Goal: Task Accomplishment & Management: Complete application form

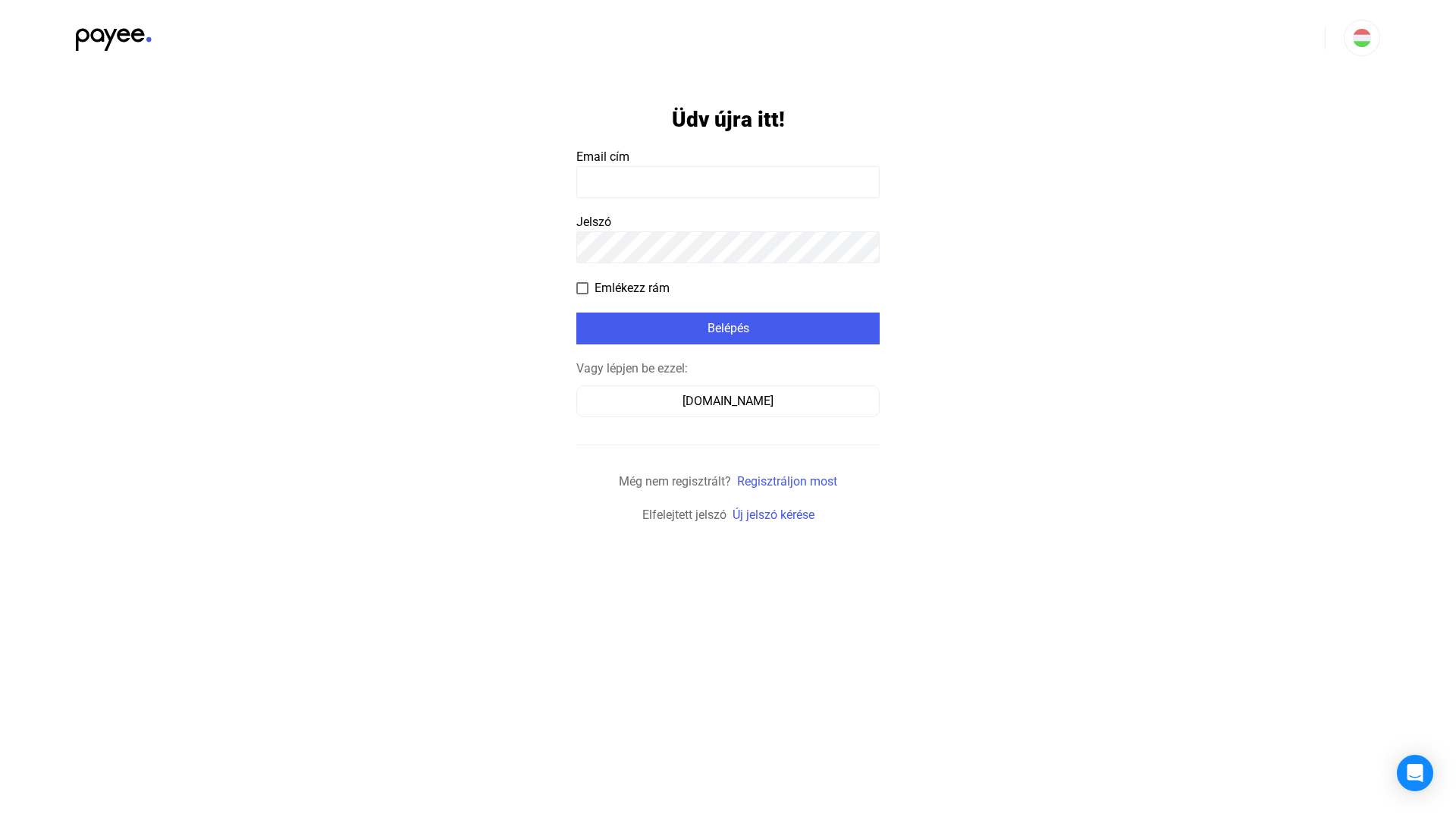
click at [630, 162] on payee-form-field "Email cím" at bounding box center [728, 172] width 303 height 50
click at [630, 182] on input at bounding box center [728, 182] width 303 height 32
type input "**********"
click at [796, 337] on div "Belépés" at bounding box center [728, 328] width 294 height 18
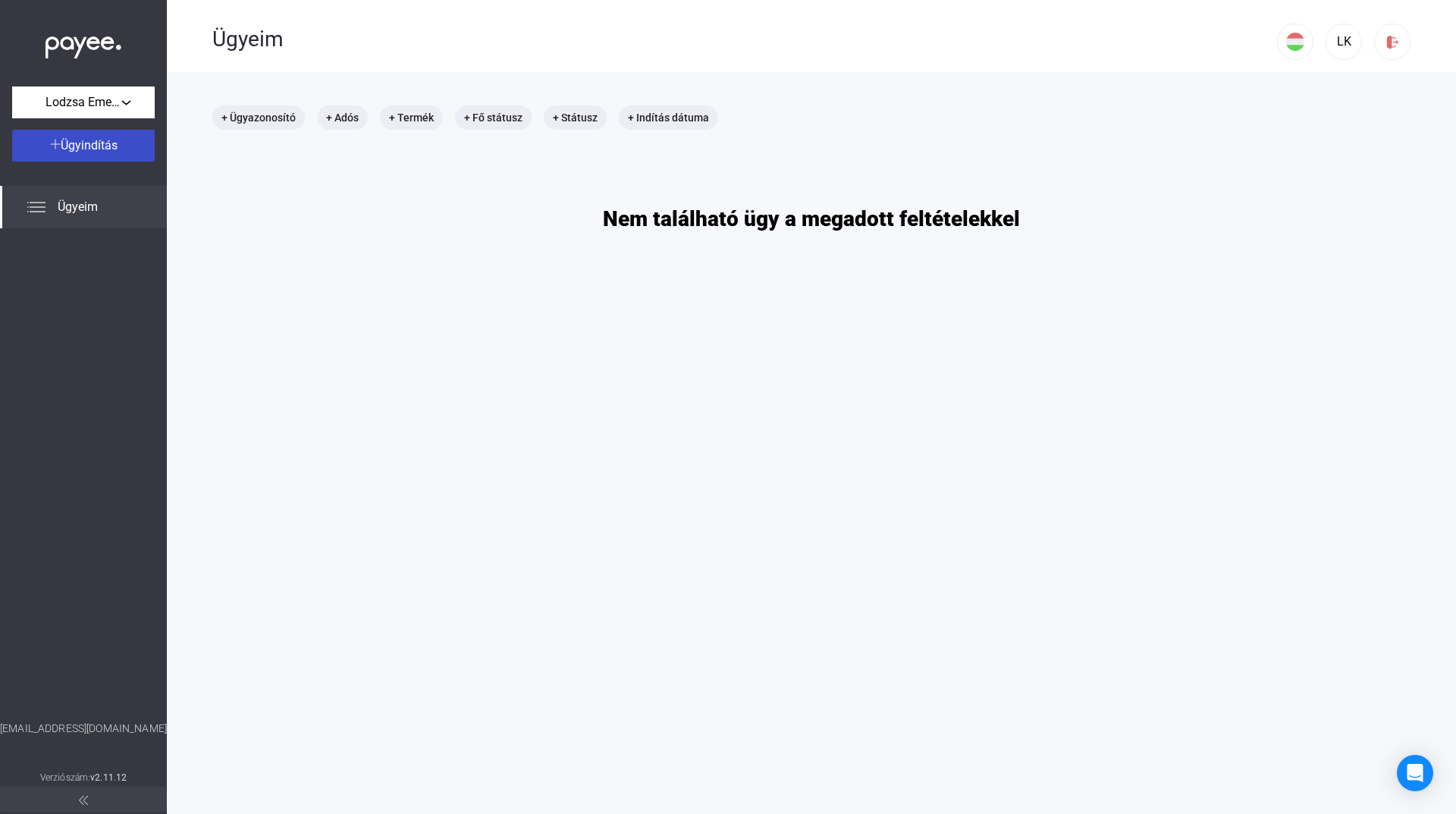
click at [110, 155] on button "Ügyindítás" at bounding box center [83, 146] width 142 height 32
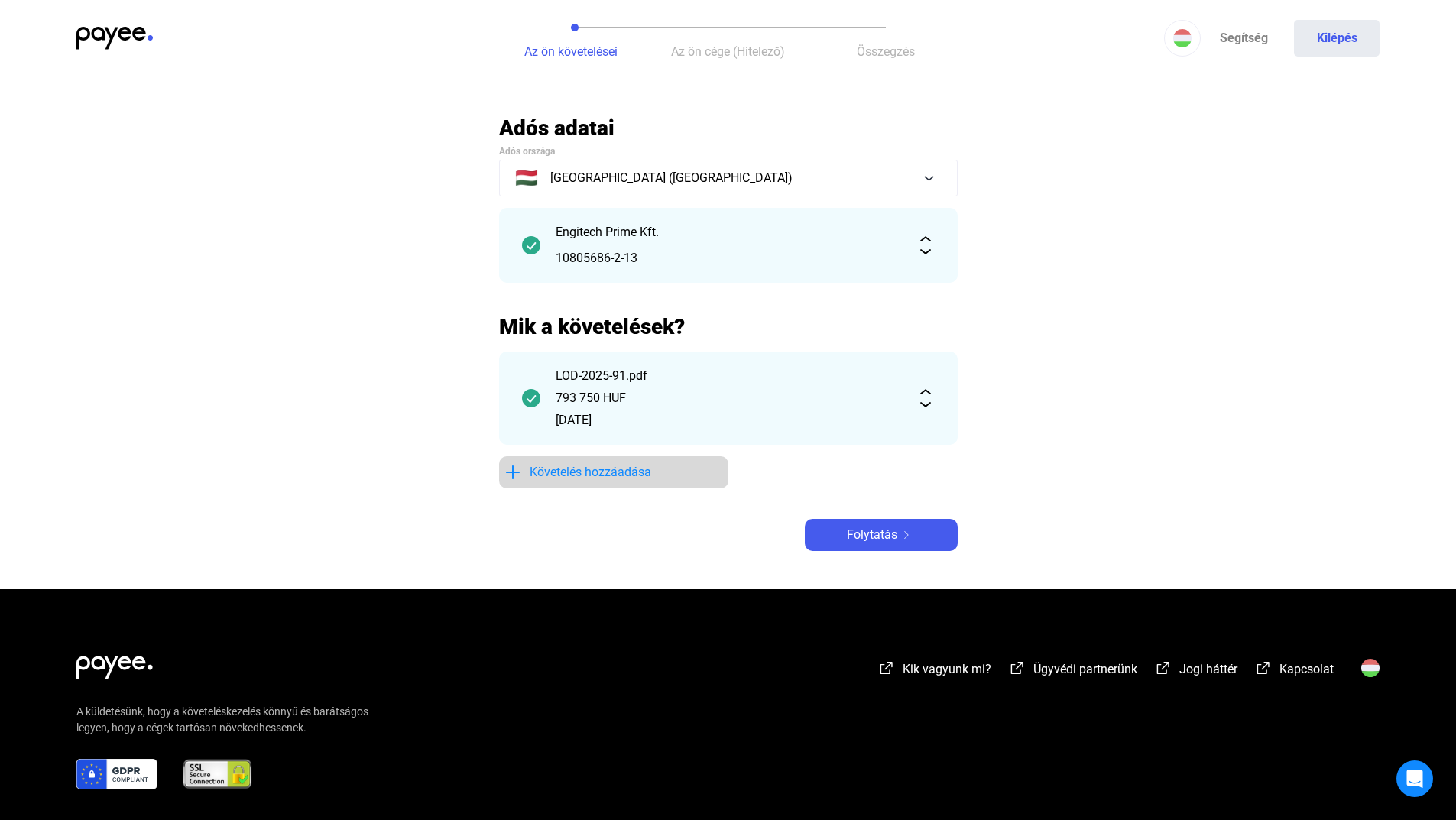
click at [598, 471] on span "Követelés hozzáadása" at bounding box center [590, 472] width 122 height 18
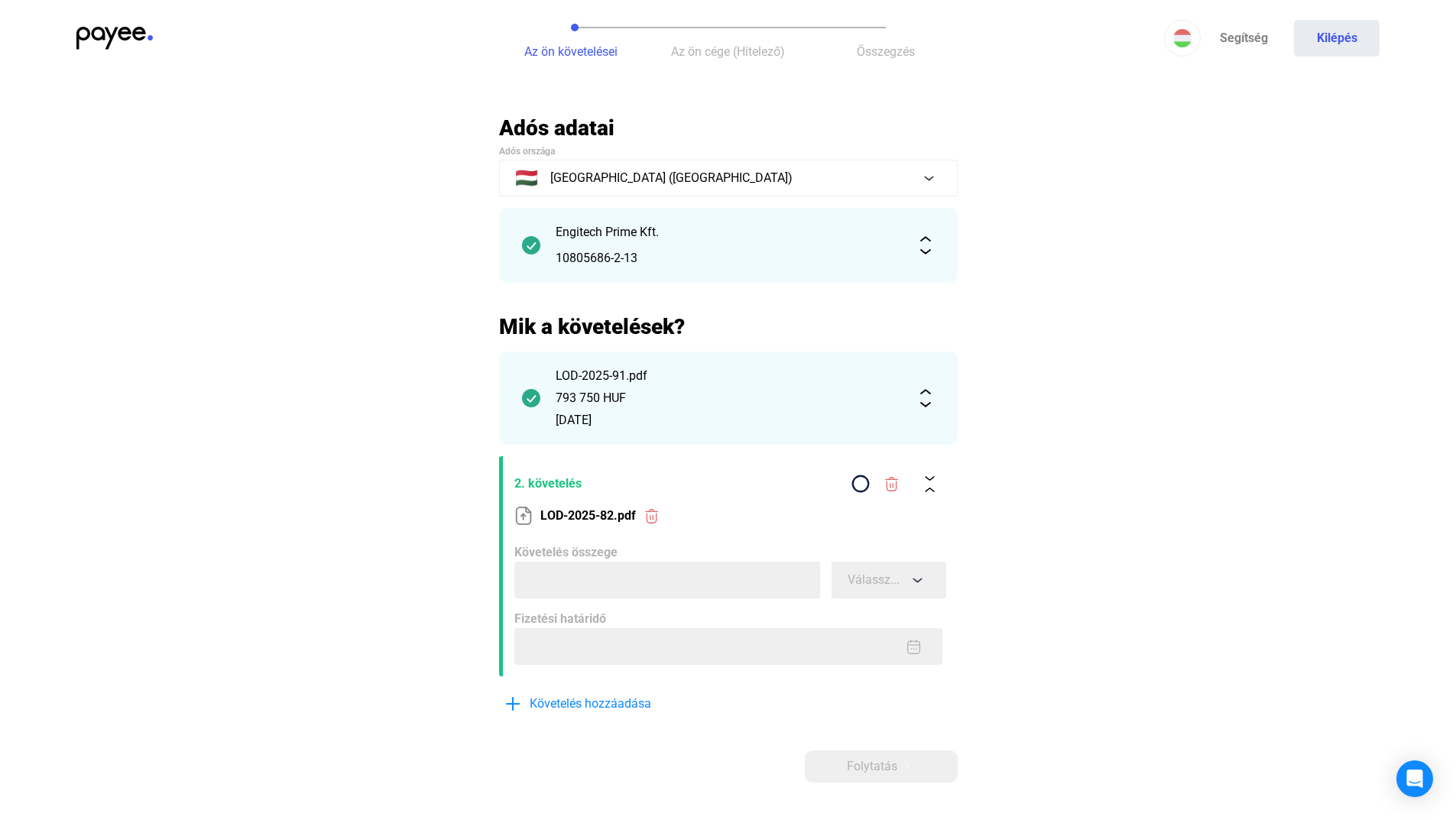
scroll to position [76, 0]
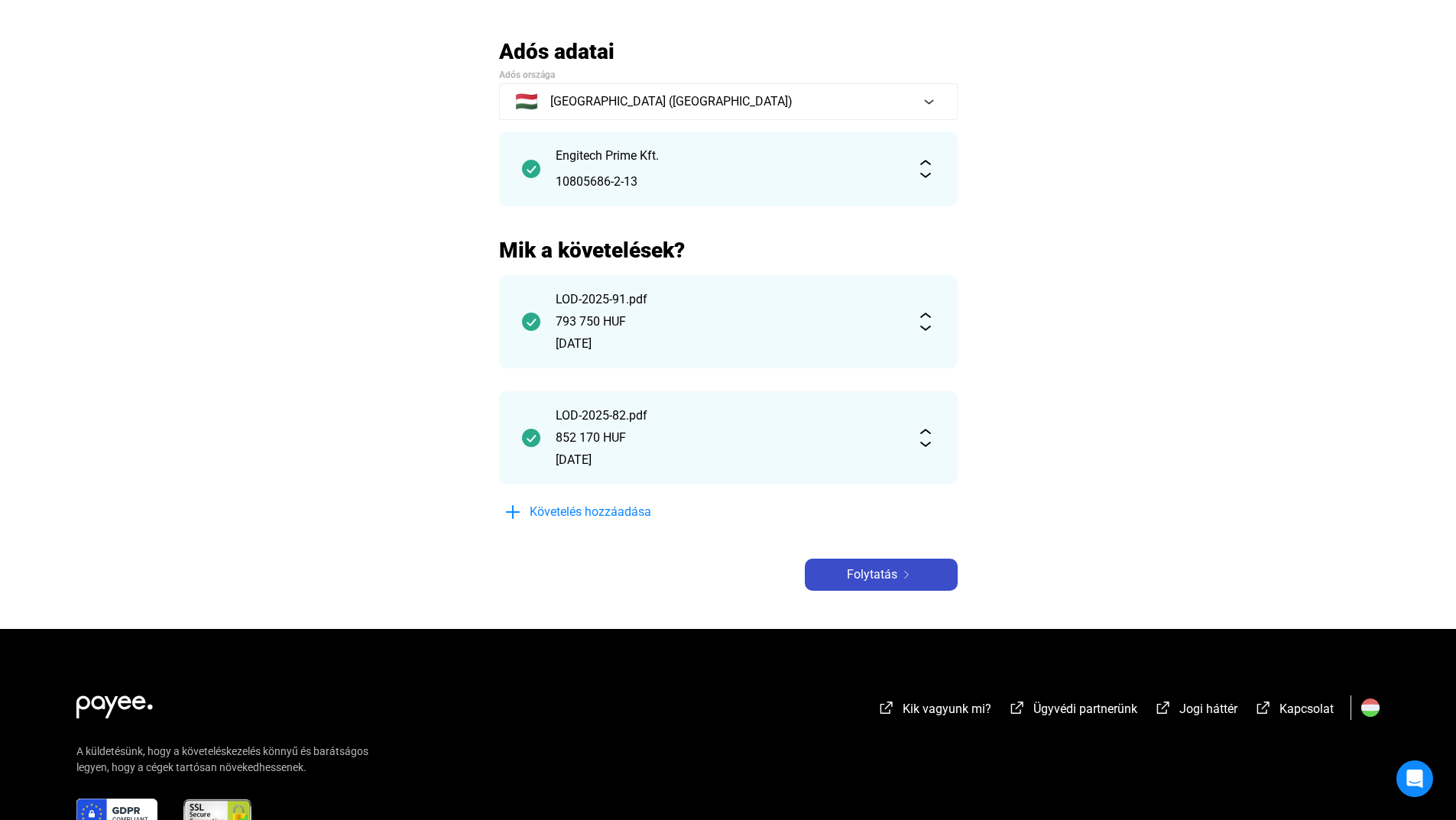
click at [852, 585] on button "Folytatás" at bounding box center [881, 575] width 153 height 32
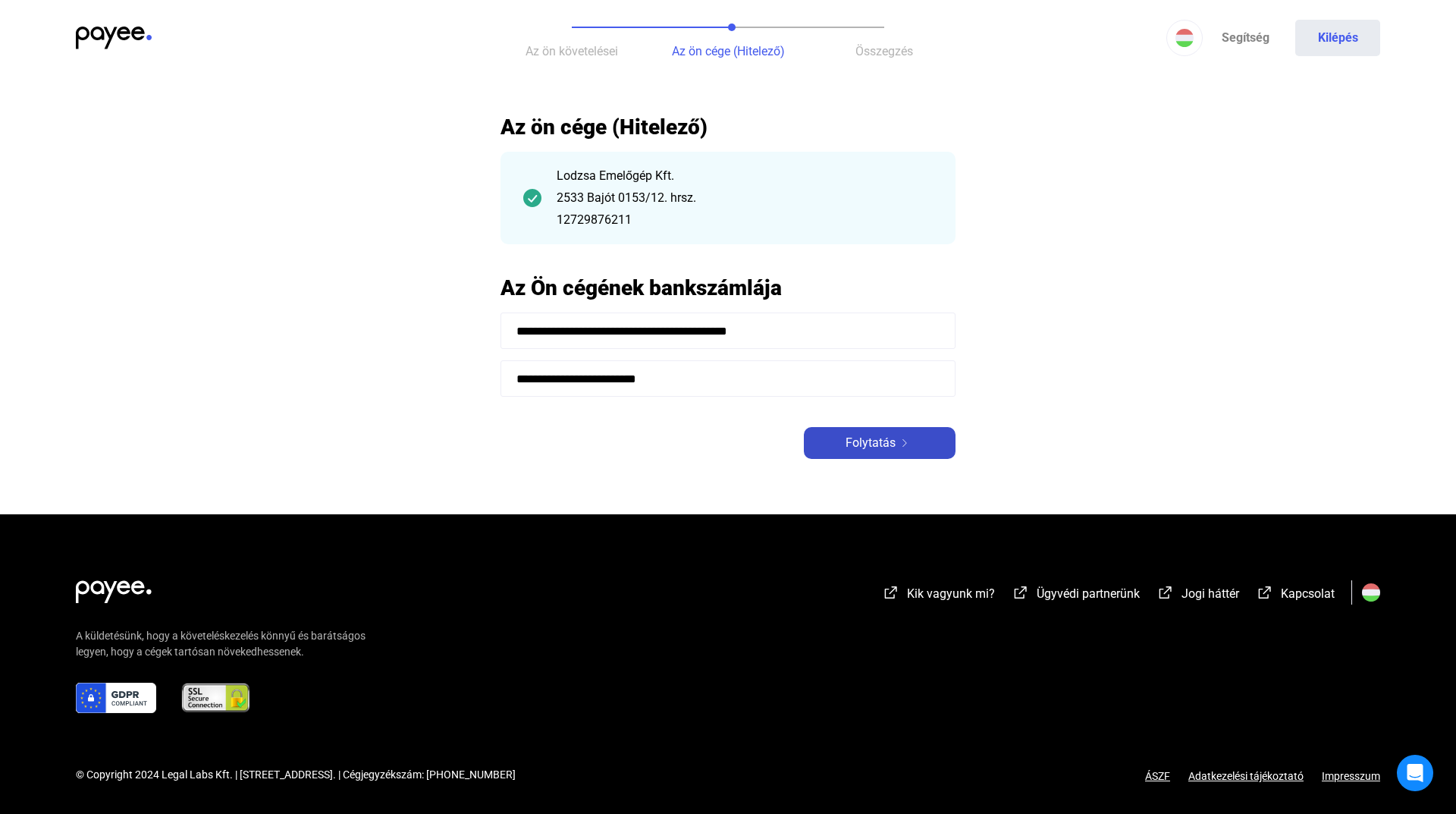
click at [836, 438] on div "Folytatás" at bounding box center [879, 442] width 142 height 18
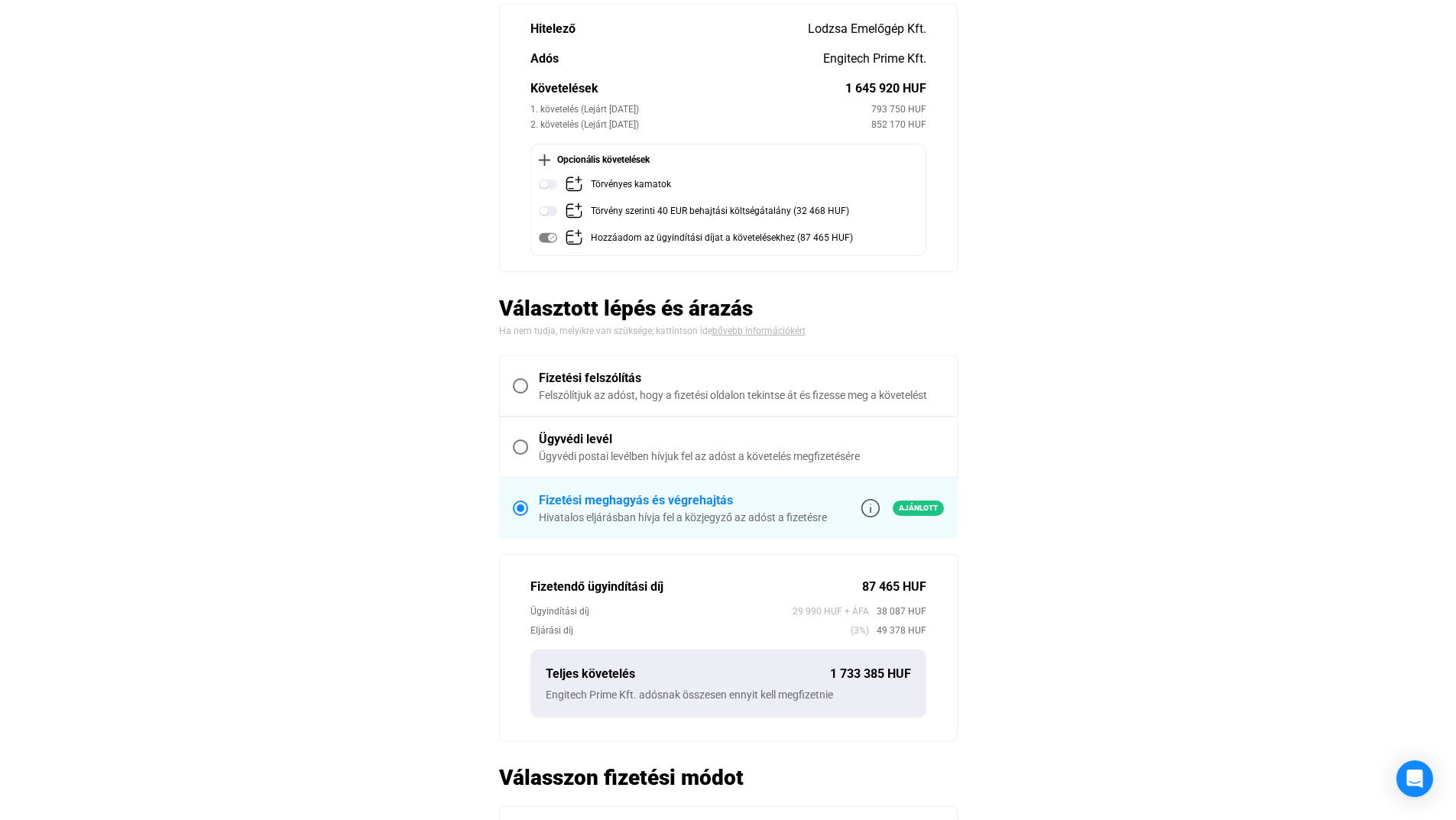
scroll to position [229, 0]
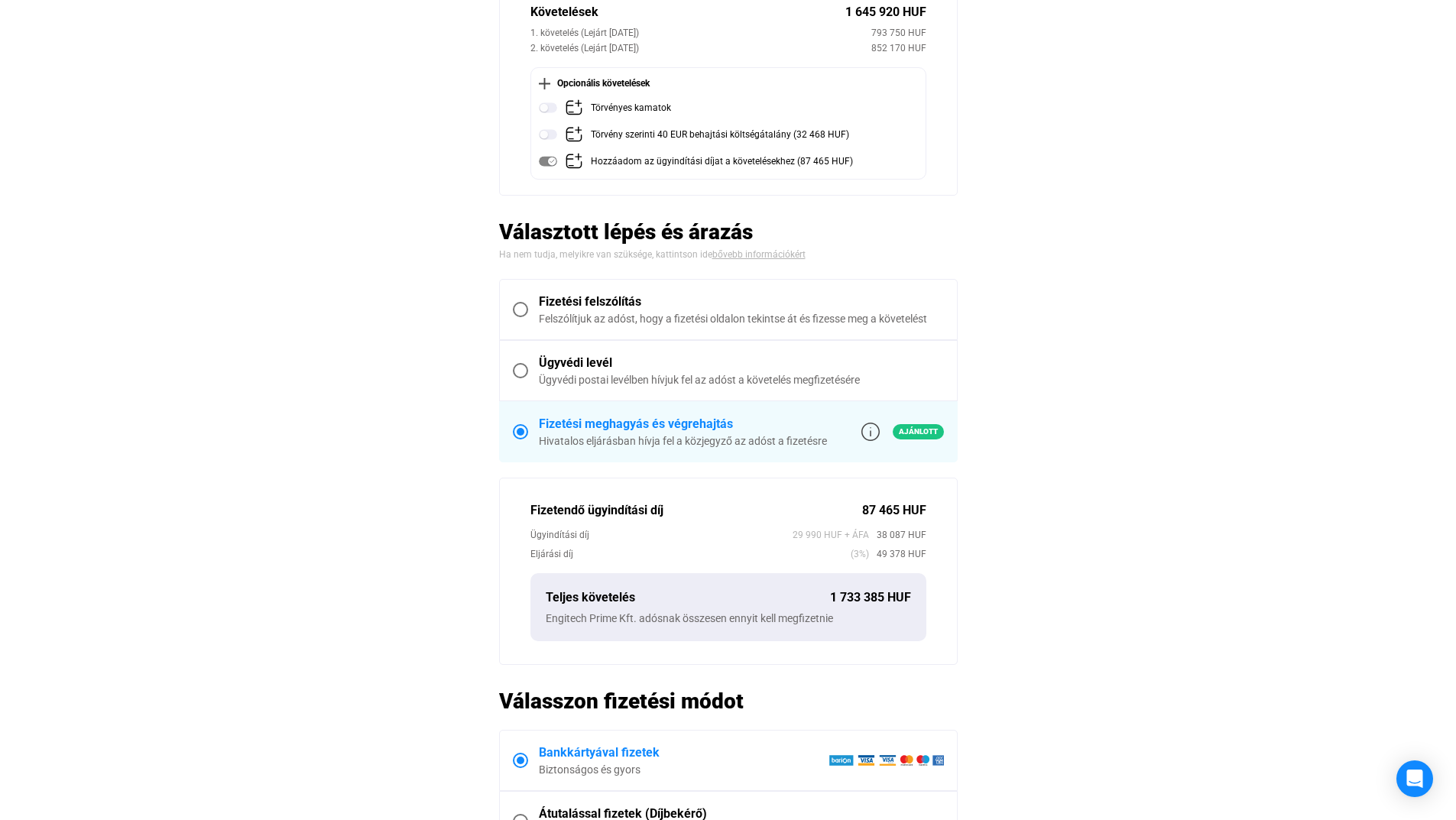
click at [596, 372] on div "Ügyvédi levél" at bounding box center [741, 362] width 405 height 18
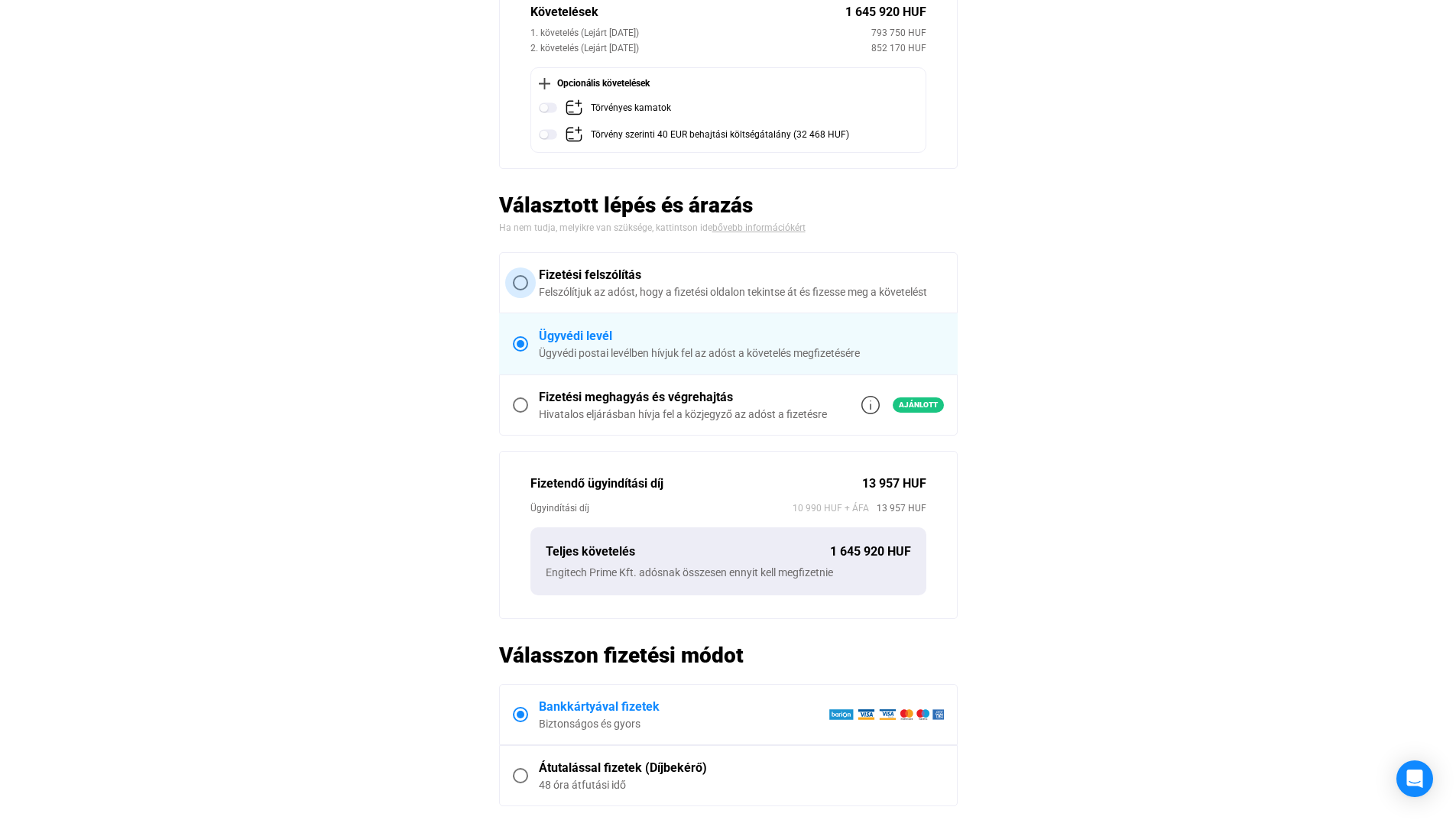
click at [589, 292] on div "Felszólítjuk az adóst, hogy a fizetési oldalon tekintse át és fizesse meg a köv…" at bounding box center [741, 292] width 405 height 15
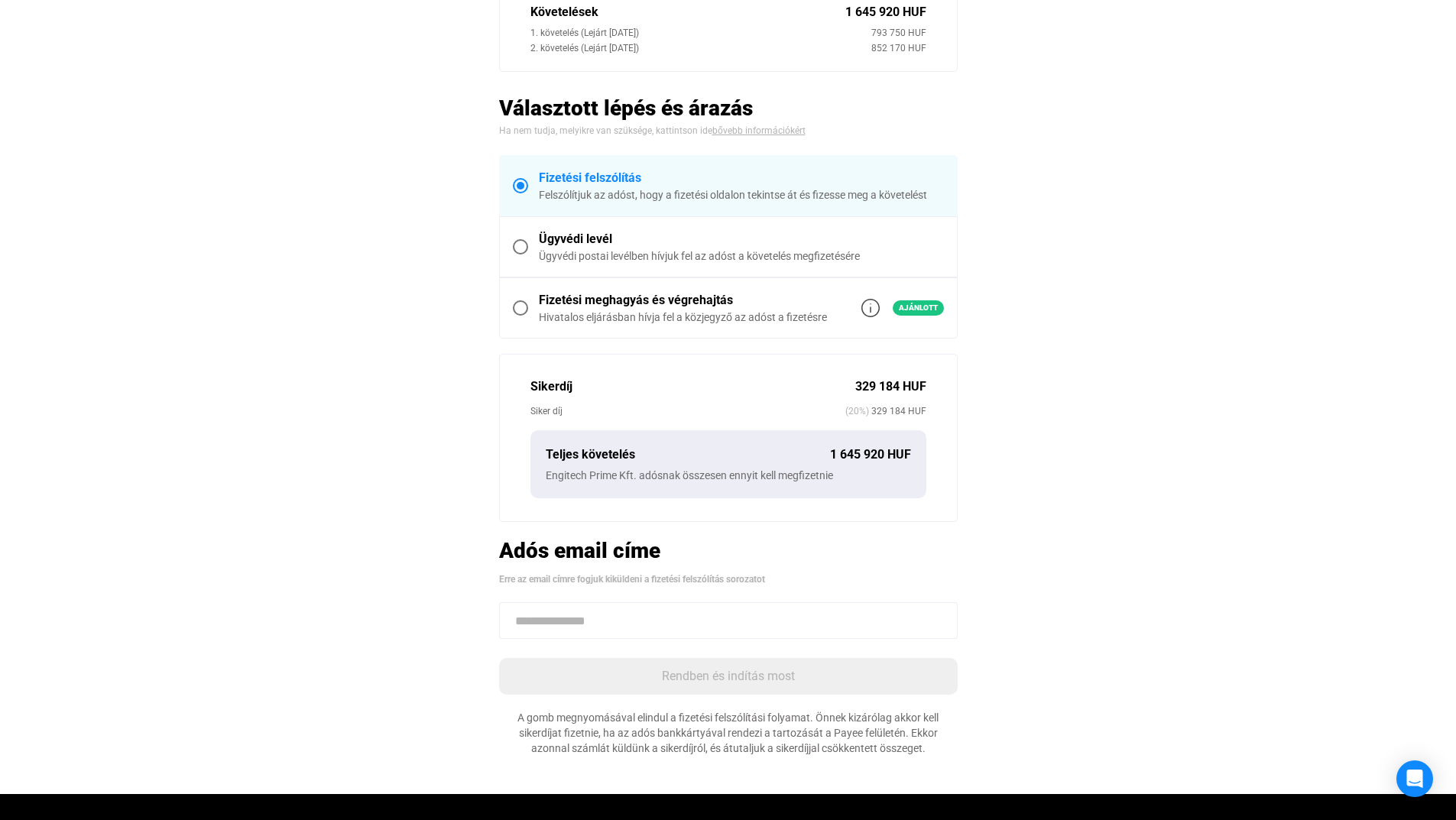
click at [710, 317] on div "Hivatalos eljárásban hívja fel a közjegyző az adóst a fizetésre" at bounding box center [682, 317] width 288 height 15
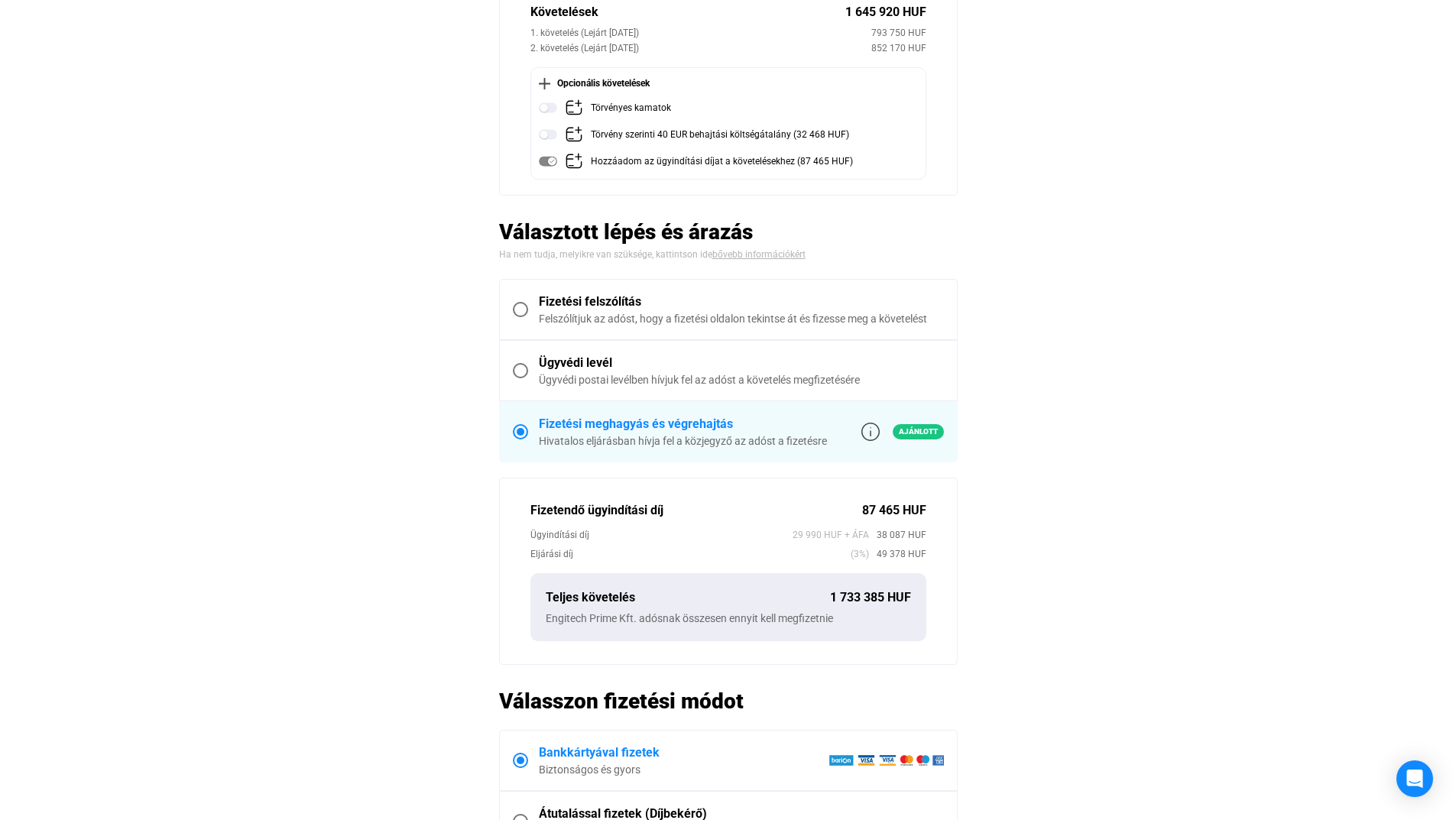
scroll to position [76, 0]
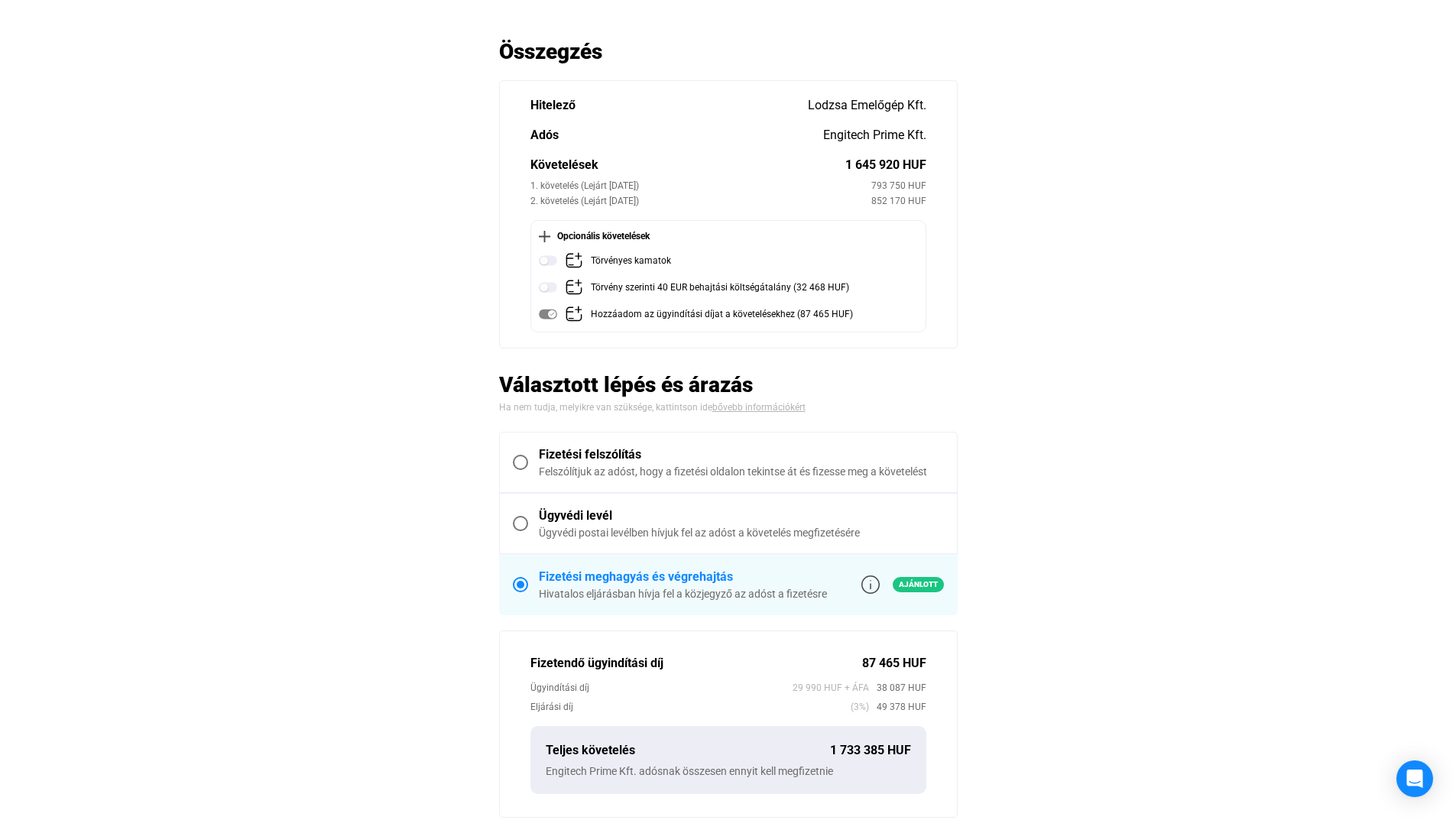
click at [661, 459] on div "Fizetési felszólítás" at bounding box center [741, 454] width 405 height 18
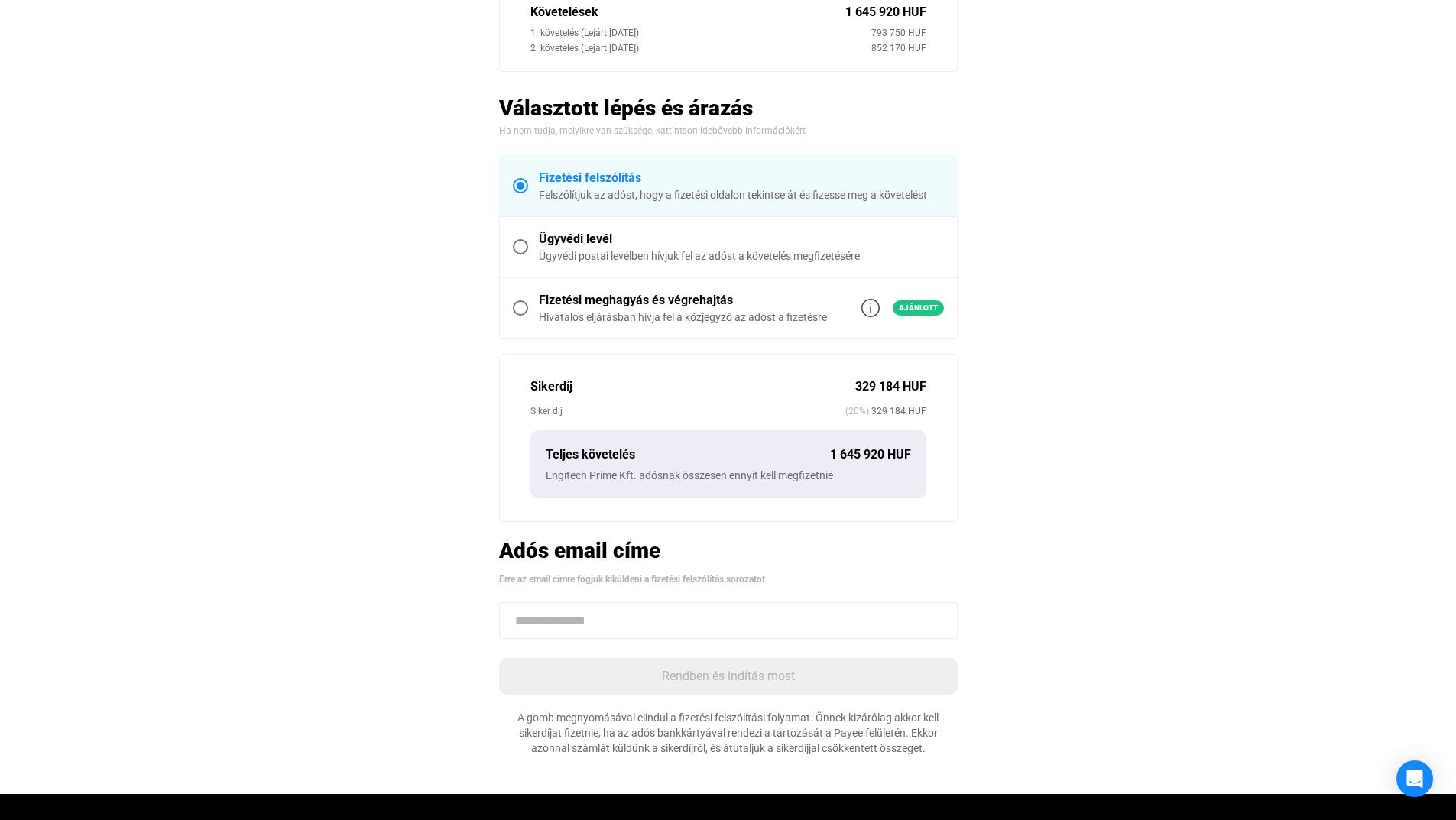
scroll to position [382, 0]
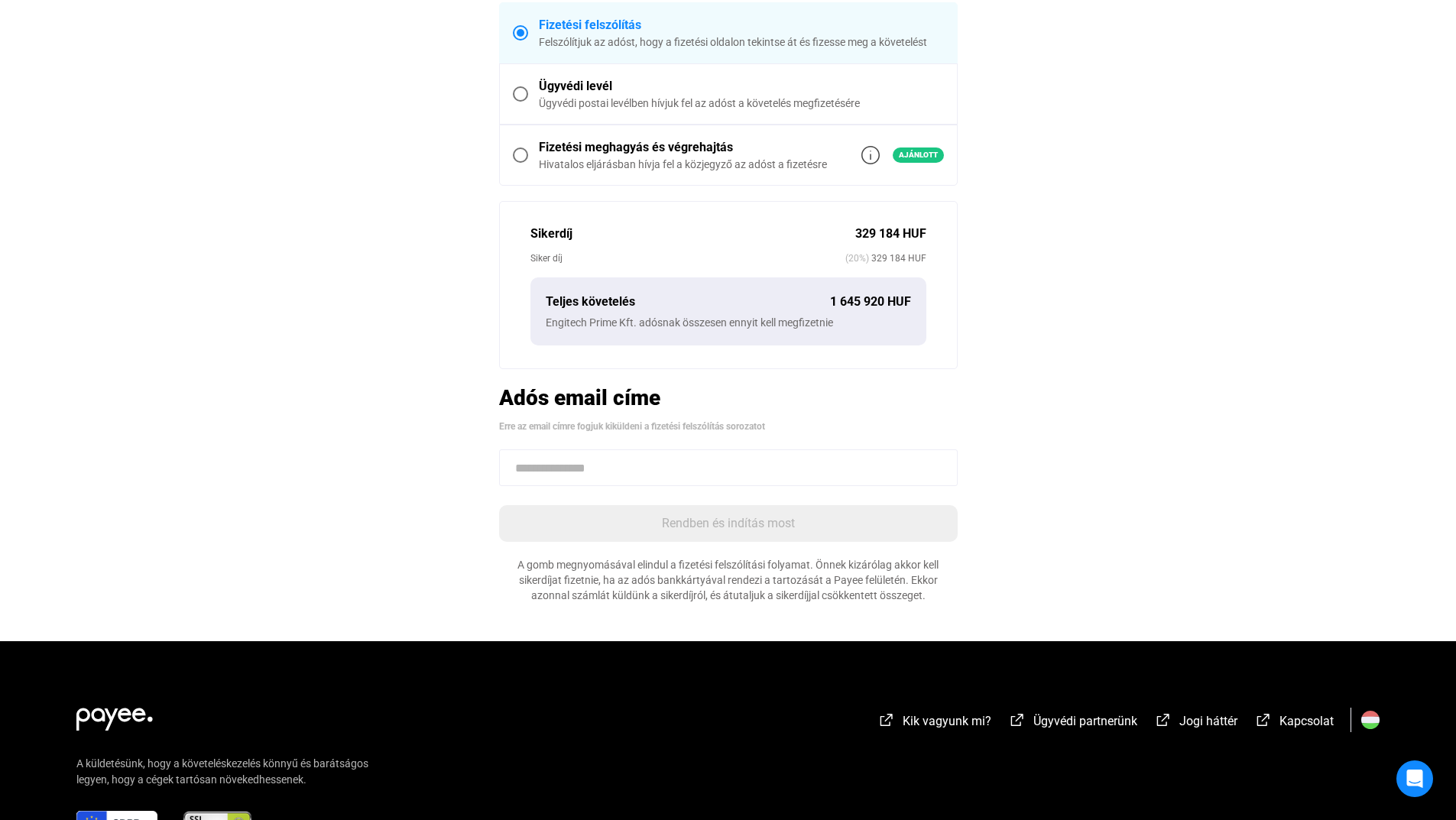
click at [666, 471] on input at bounding box center [728, 467] width 459 height 37
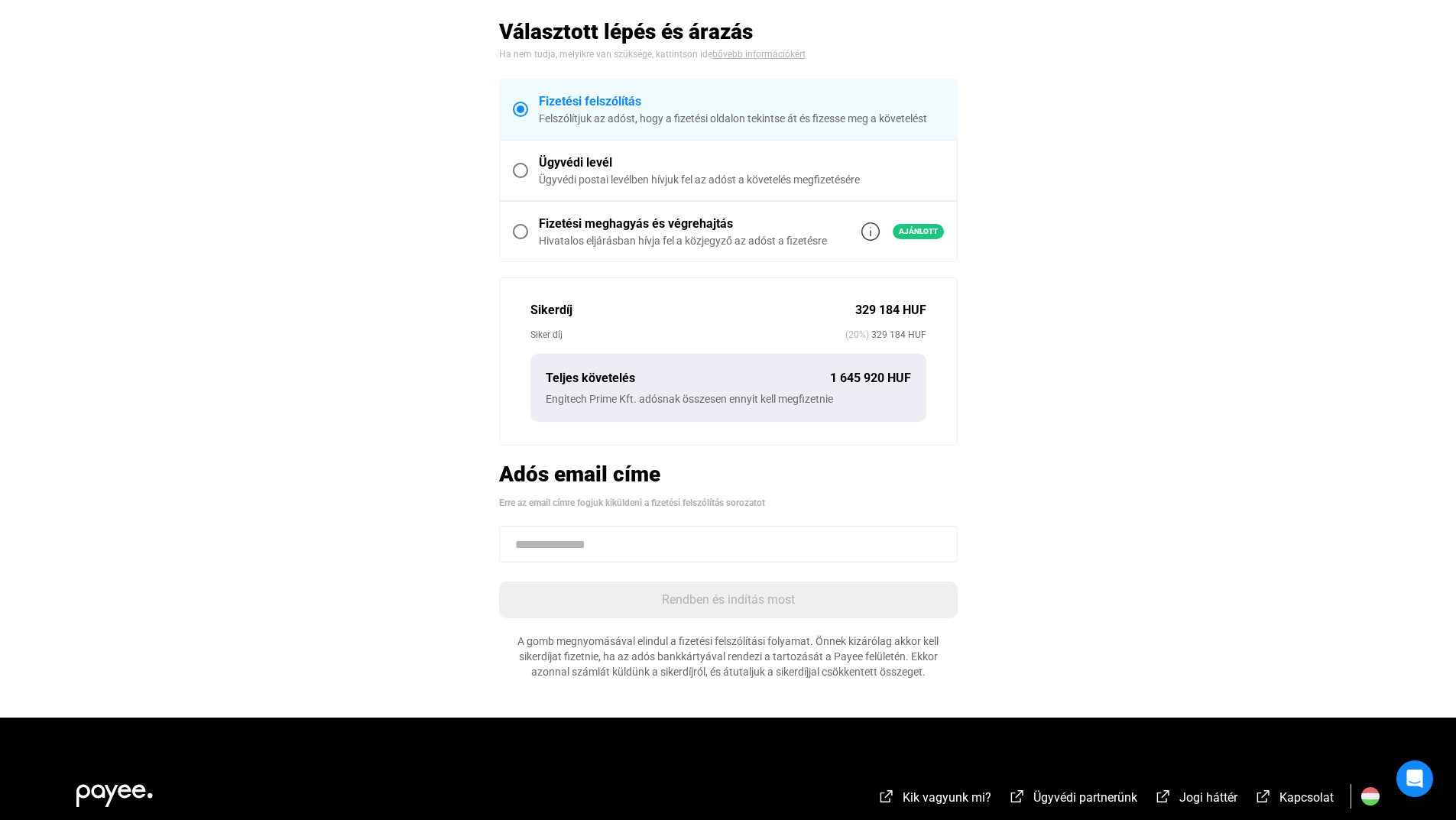
click at [542, 549] on input at bounding box center [728, 544] width 459 height 37
paste input "**********"
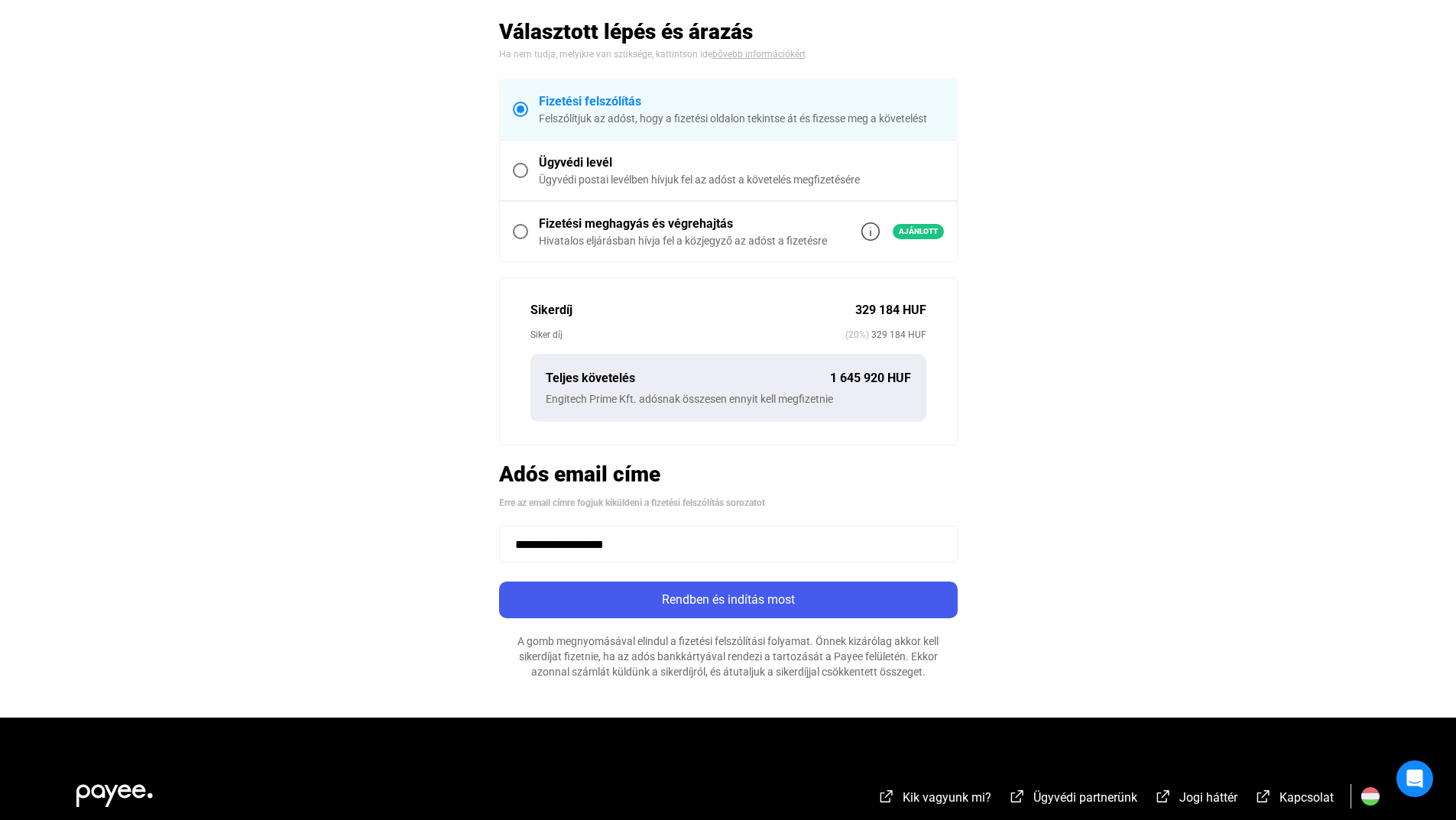
type input "**********"
click at [620, 167] on div "Ügyvédi levél" at bounding box center [741, 162] width 405 height 18
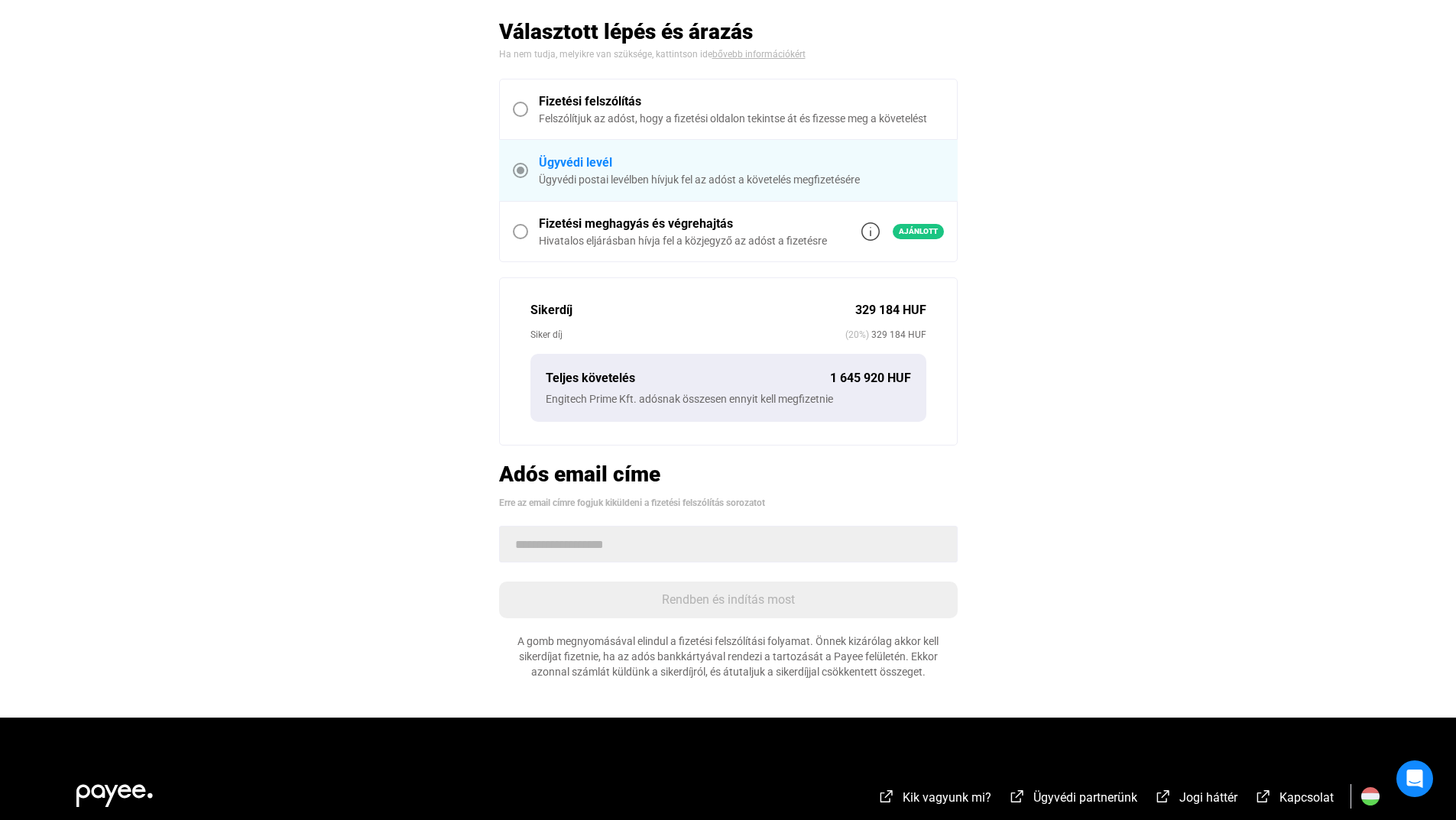
scroll to position [403, 0]
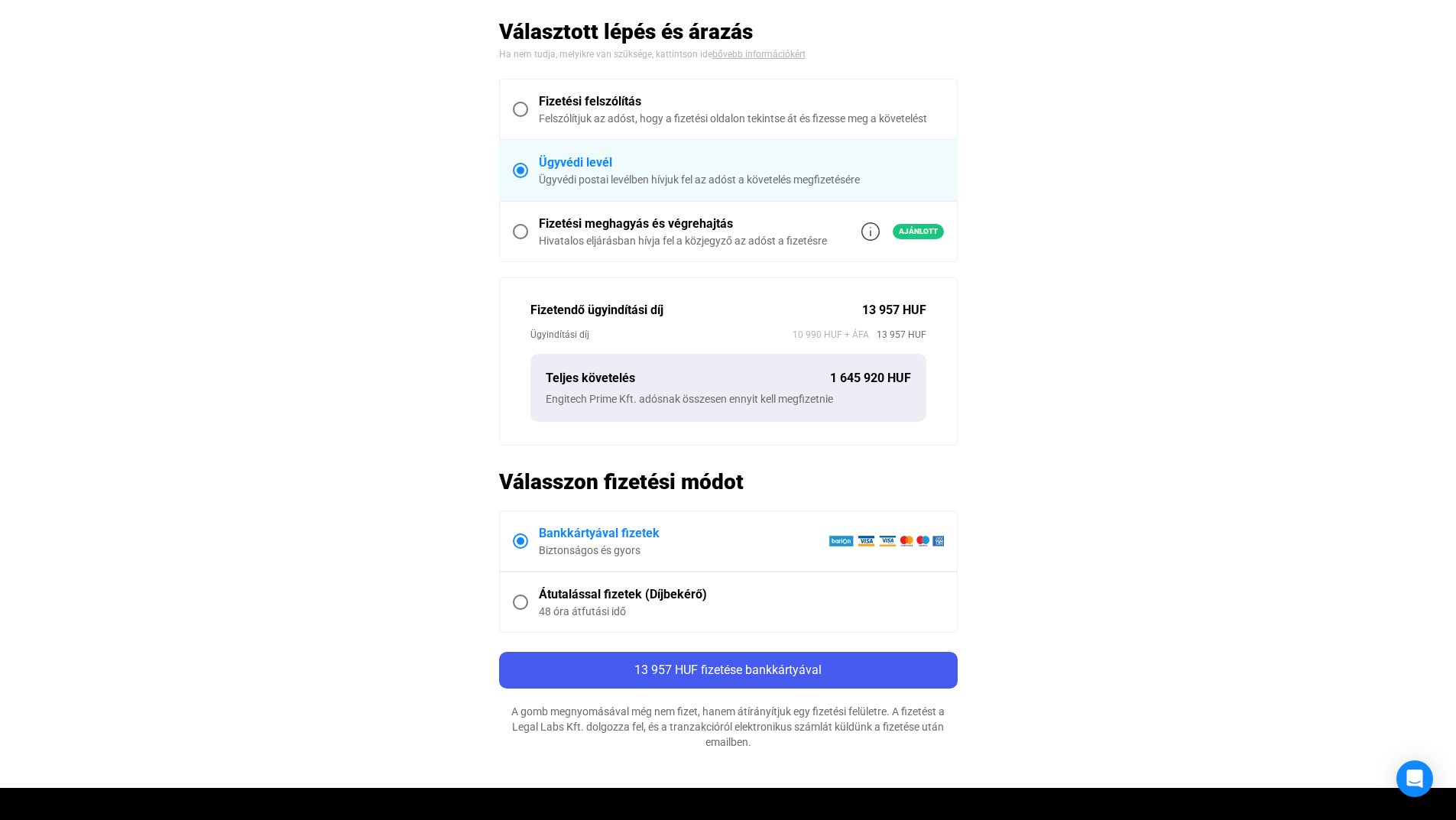
click at [524, 598] on span at bounding box center [520, 602] width 15 height 15
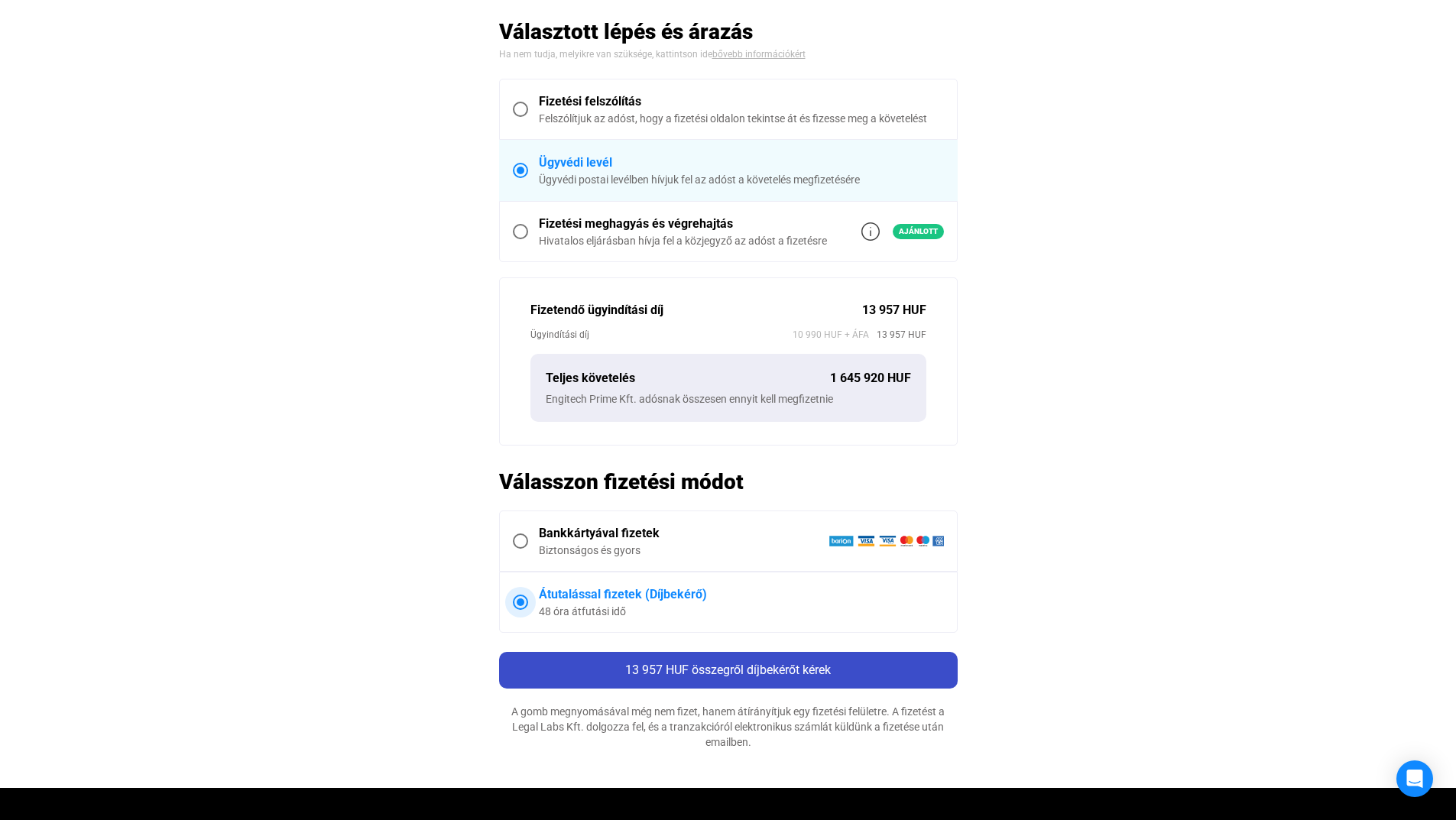
click at [661, 676] on span "13 957 HUF összegről díjbekérőt kérek" at bounding box center [728, 669] width 206 height 14
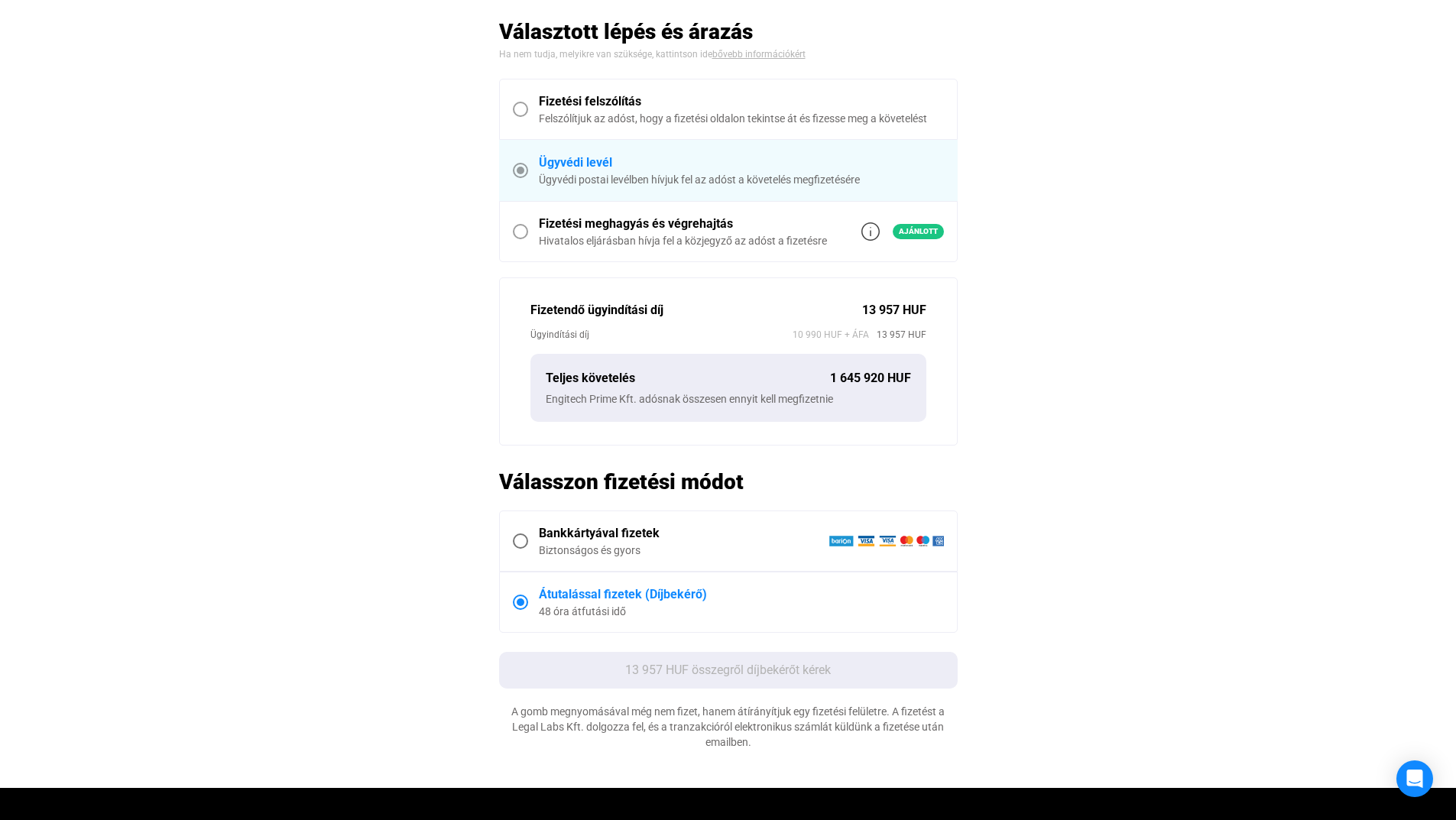
scroll to position [0, 0]
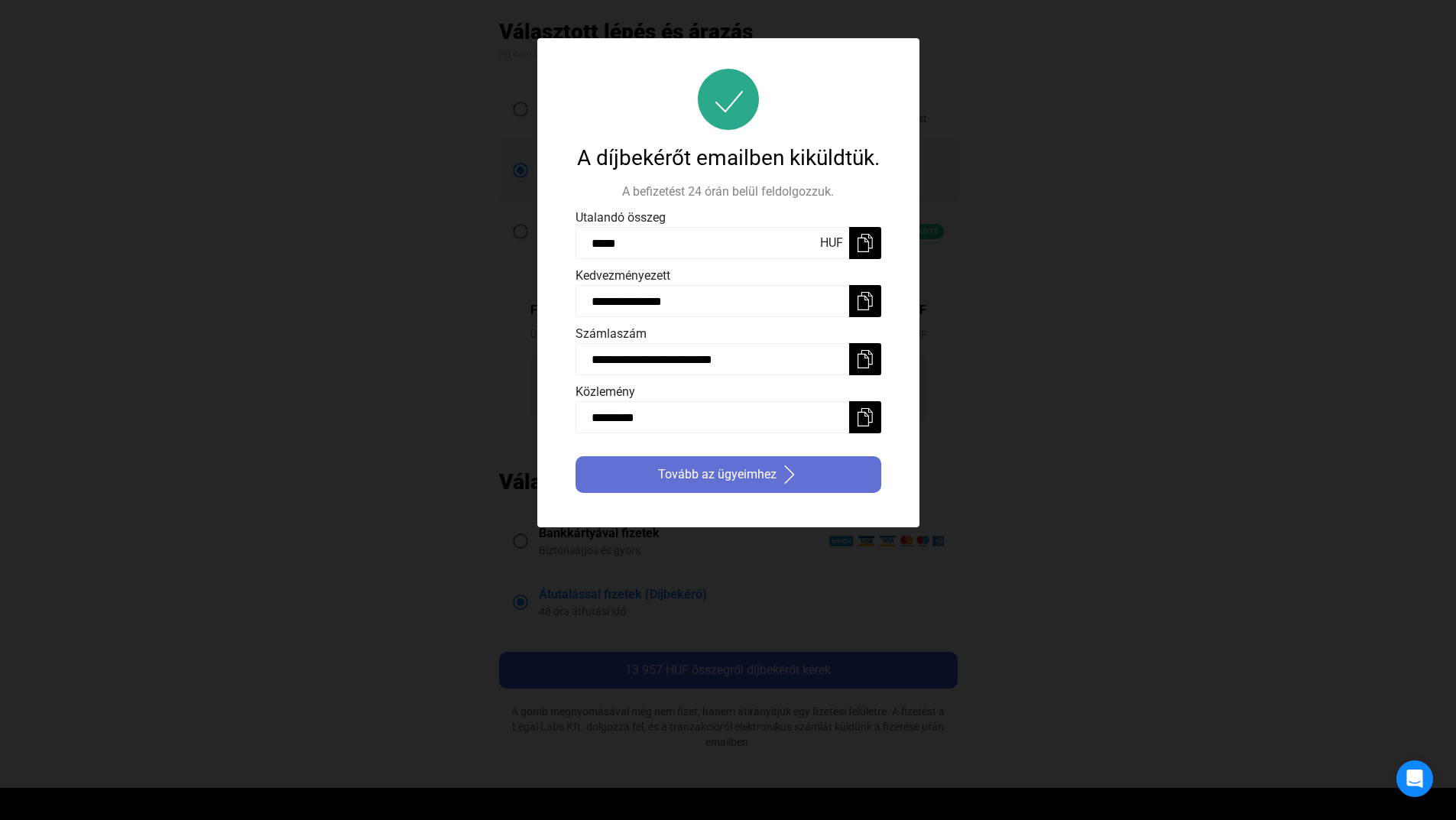
click at [706, 481] on span "Tovább az ügyeimhez" at bounding box center [717, 474] width 119 height 18
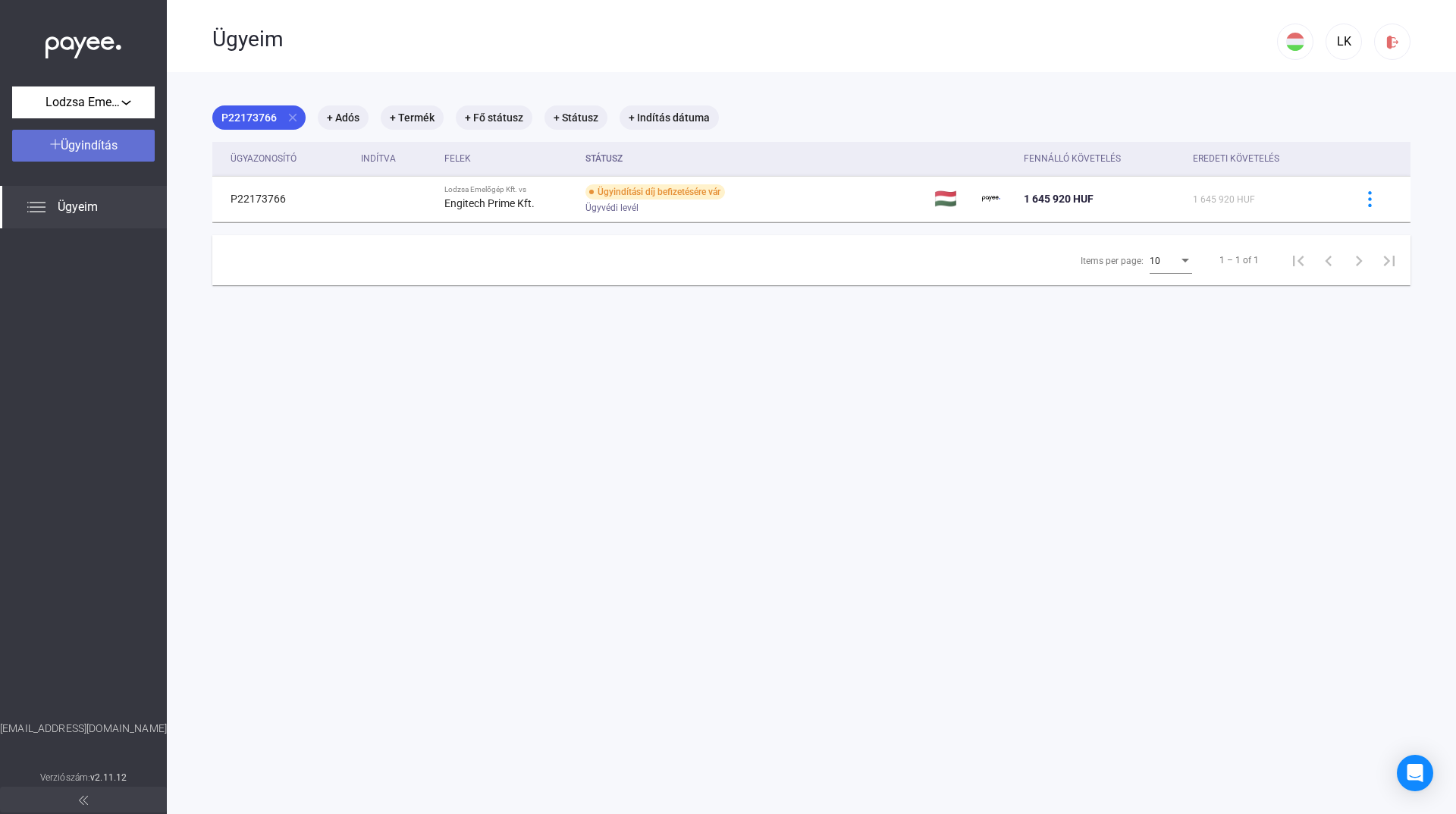
click at [116, 147] on span "Ügyindítás" at bounding box center [89, 144] width 57 height 14
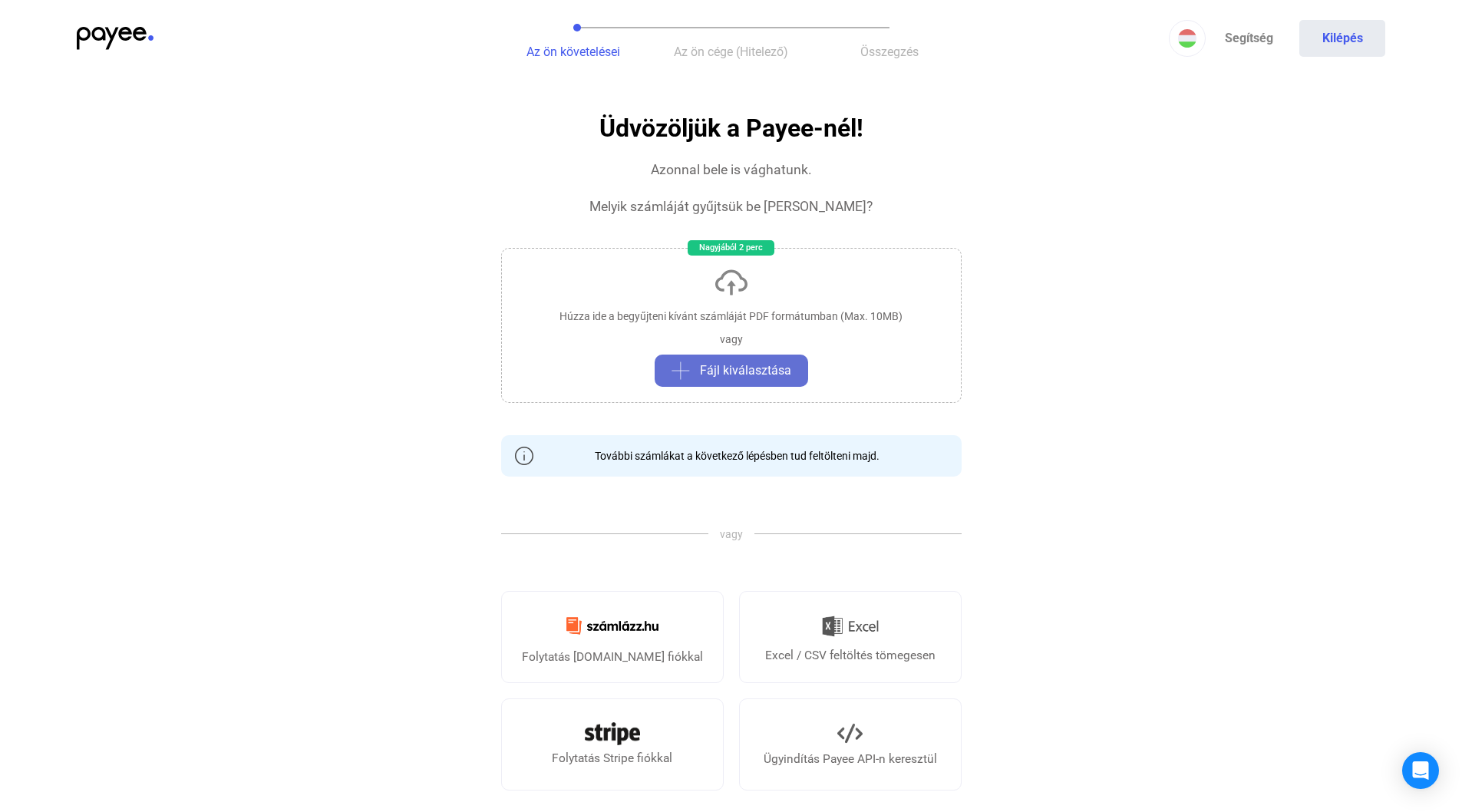
click at [731, 372] on span "Fájl kiválasztása" at bounding box center [746, 370] width 91 height 18
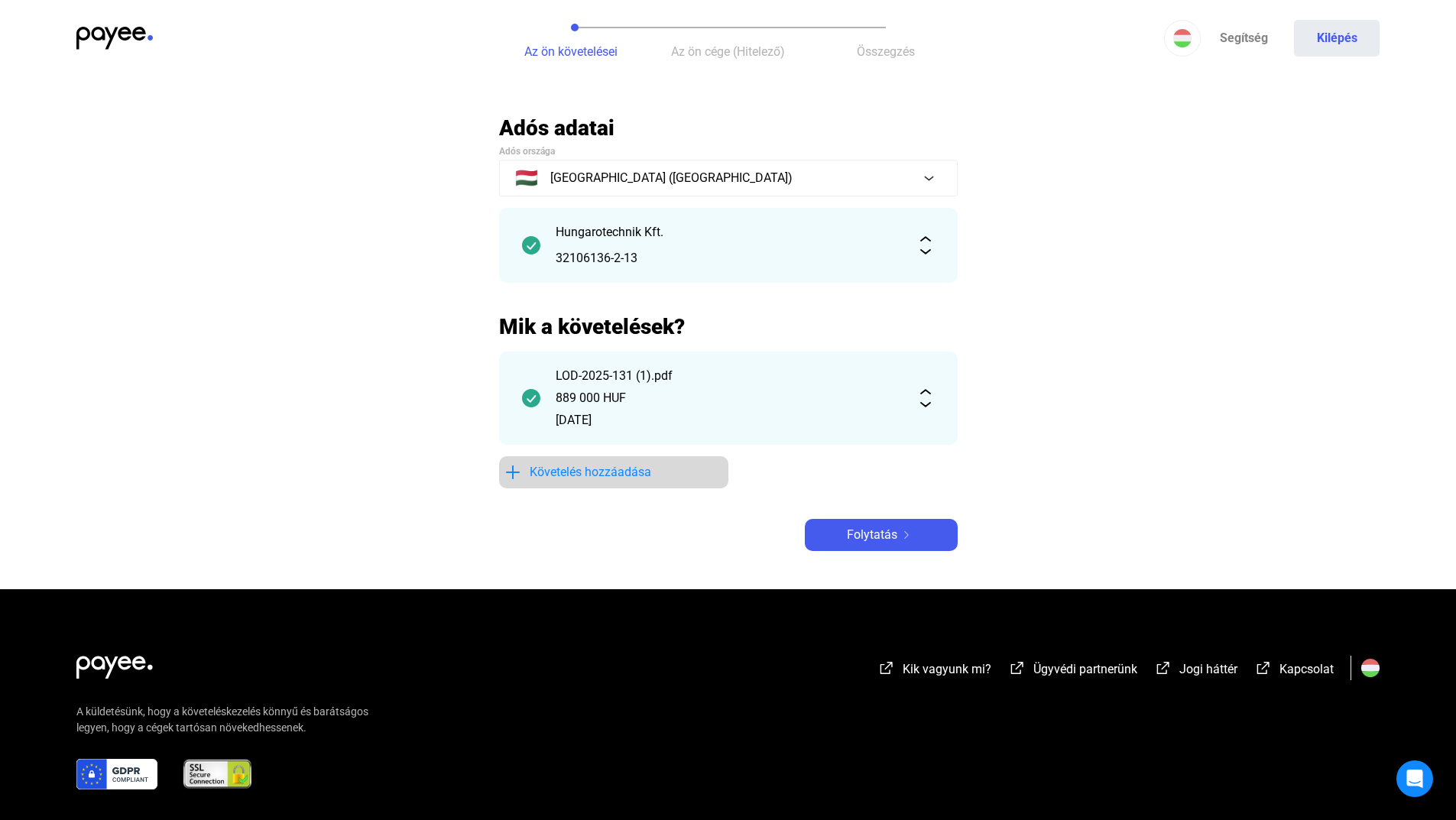
click at [565, 474] on span "Követelés hozzáadása" at bounding box center [590, 472] width 122 height 18
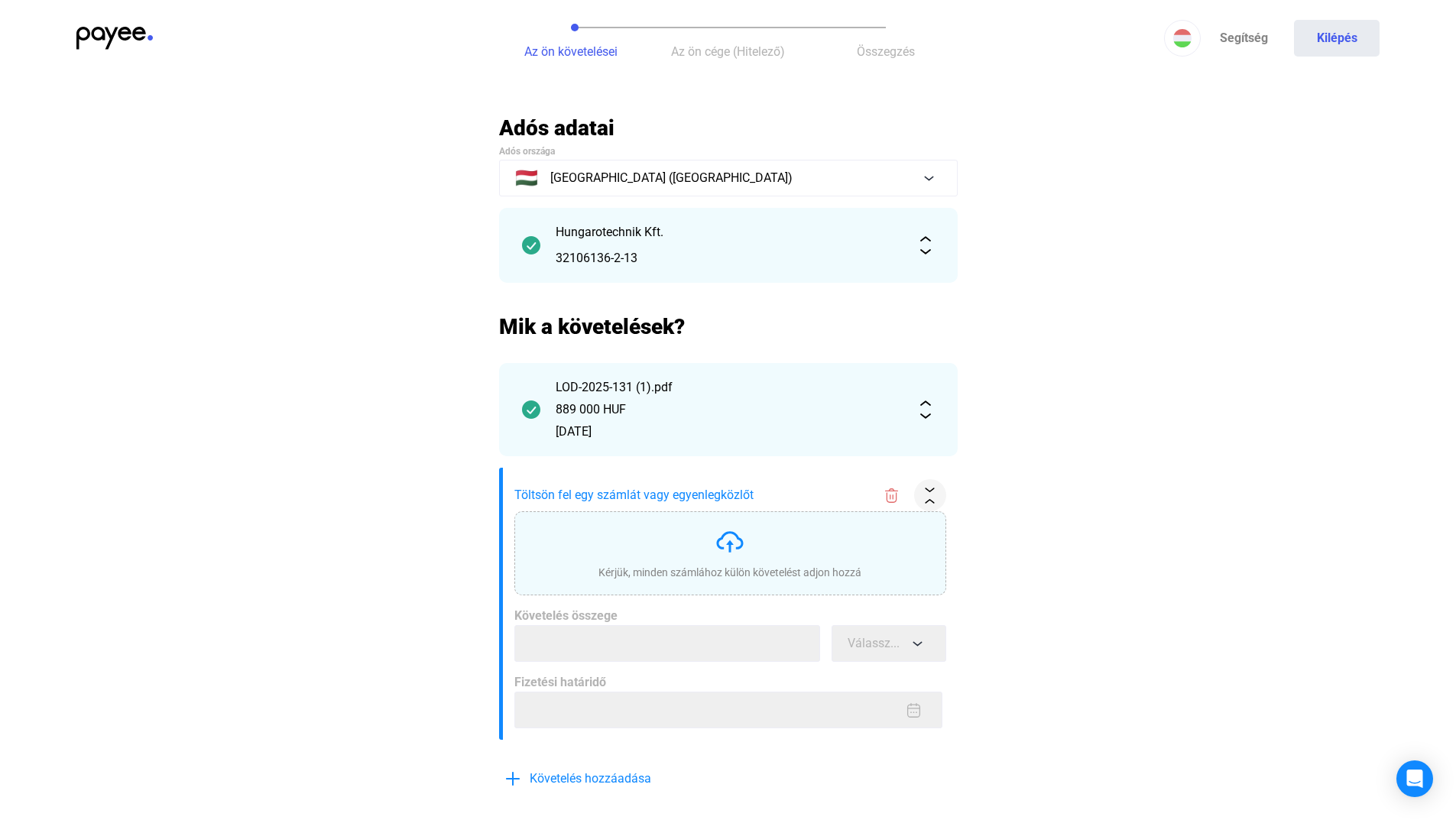
scroll to position [229, 0]
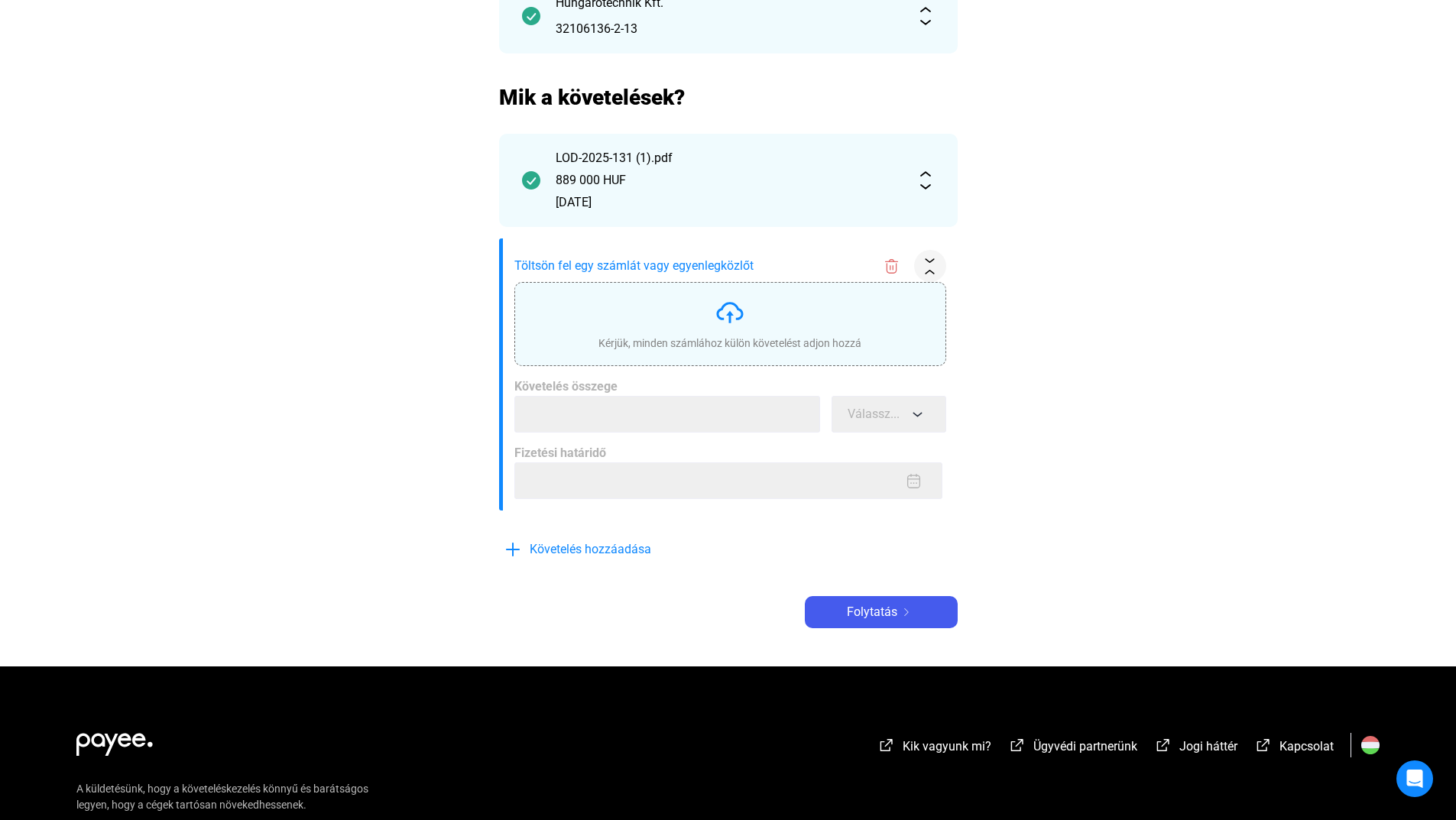
click at [631, 325] on div "Kérjük, minden számlához külön követelést adjon hozzá" at bounding box center [729, 324] width 263 height 54
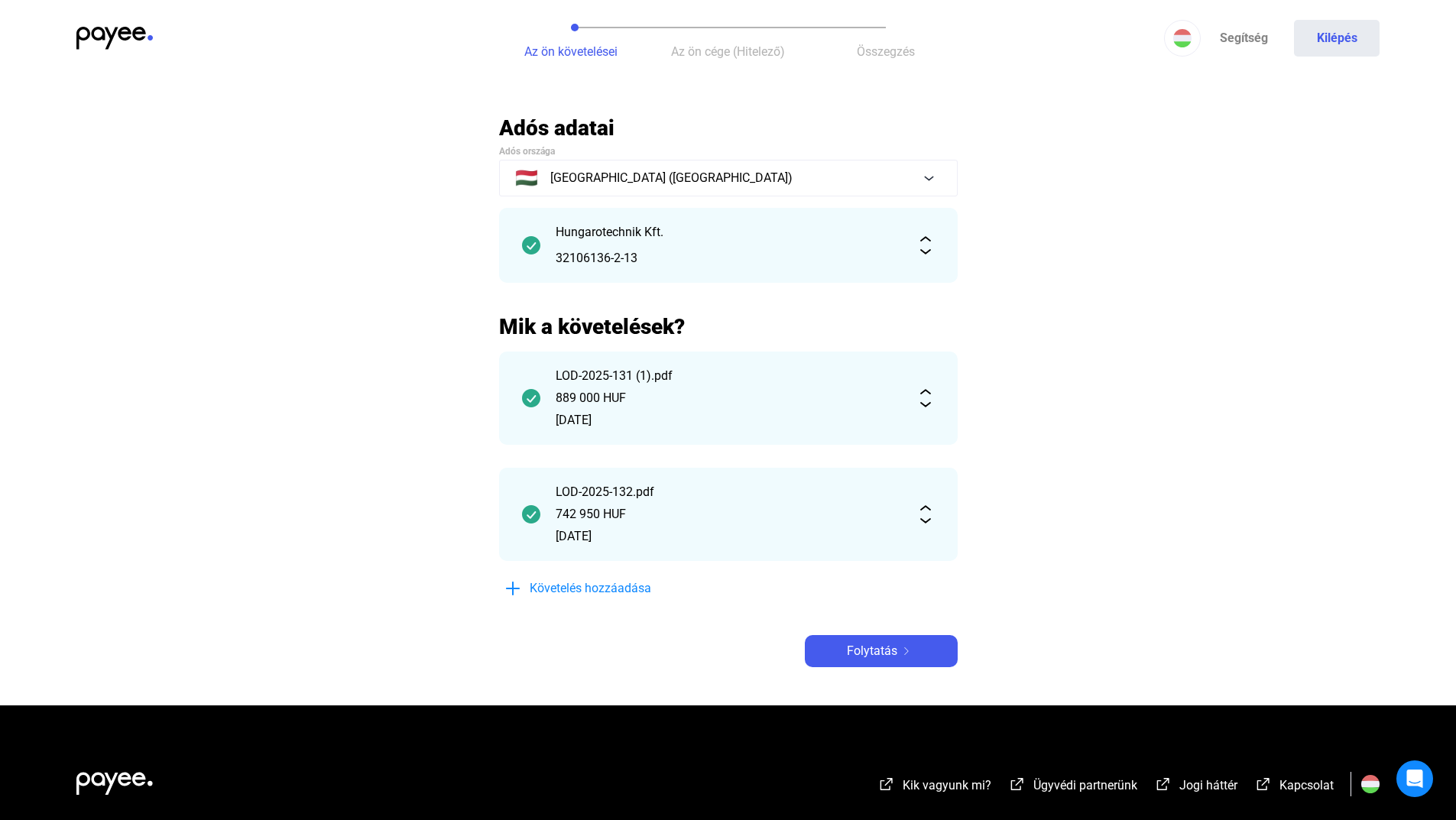
scroll to position [187, 0]
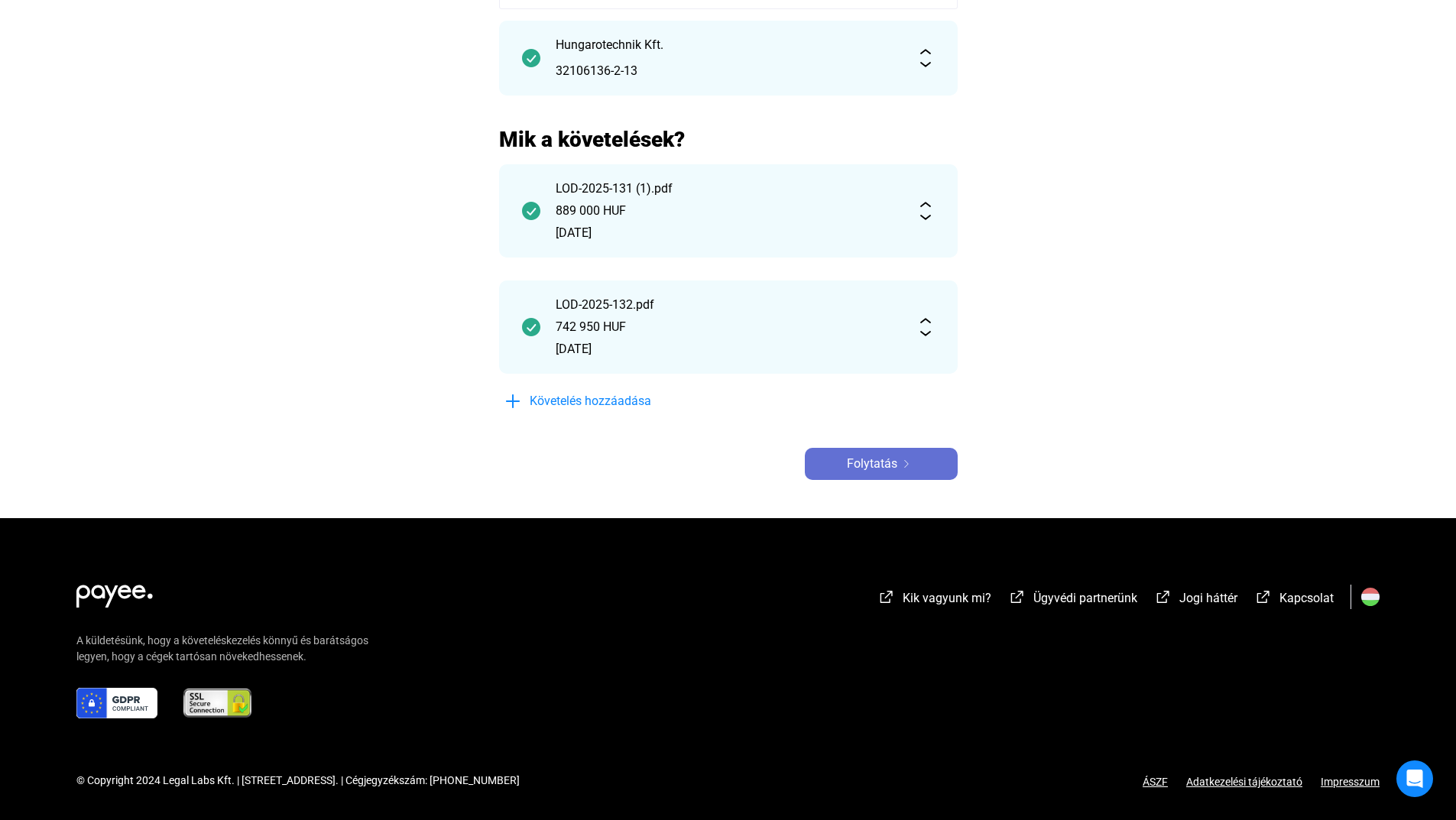
click at [853, 464] on span "Folytatás" at bounding box center [871, 463] width 50 height 18
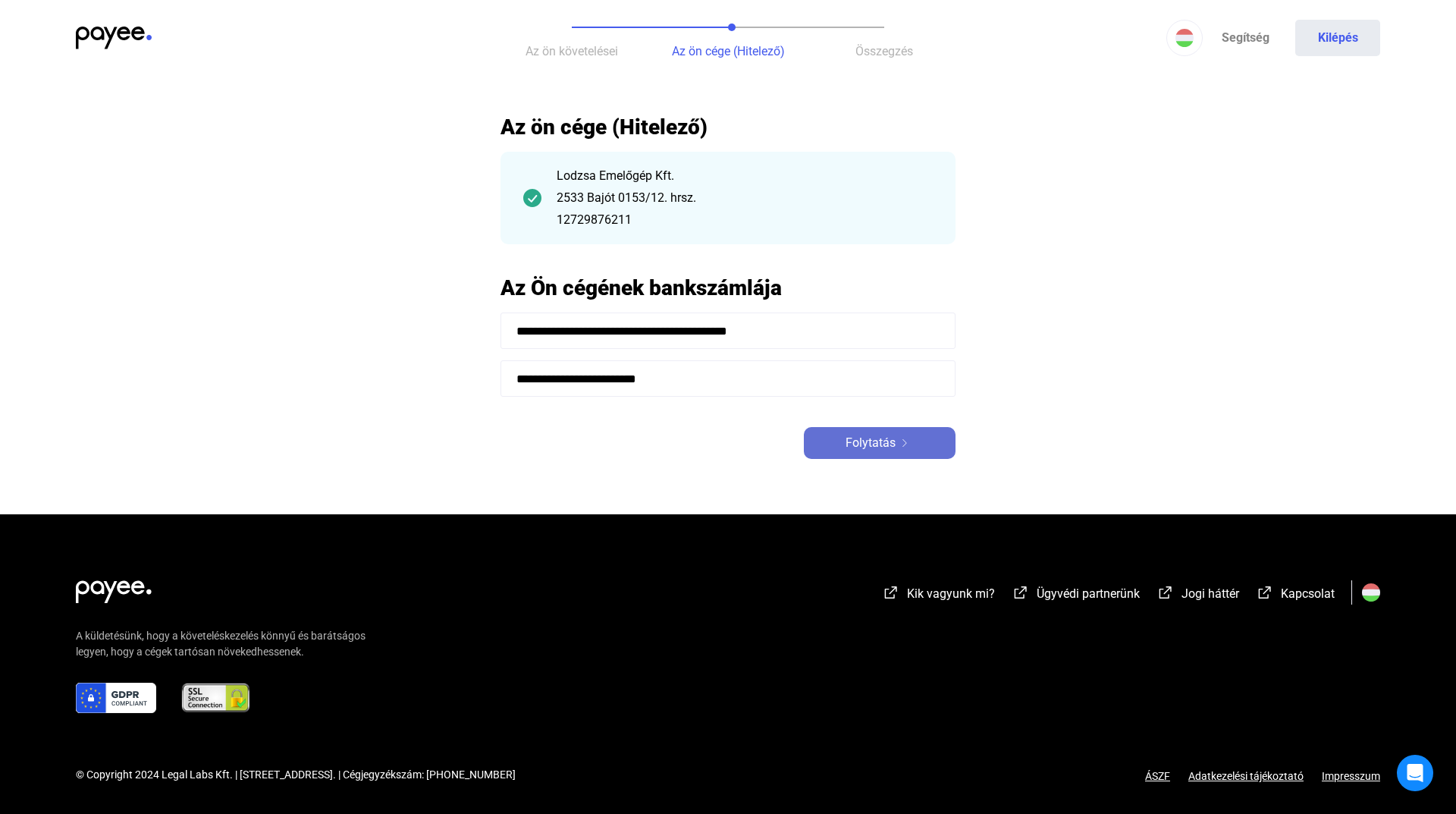
click at [844, 443] on div "Folytatás" at bounding box center [879, 442] width 142 height 18
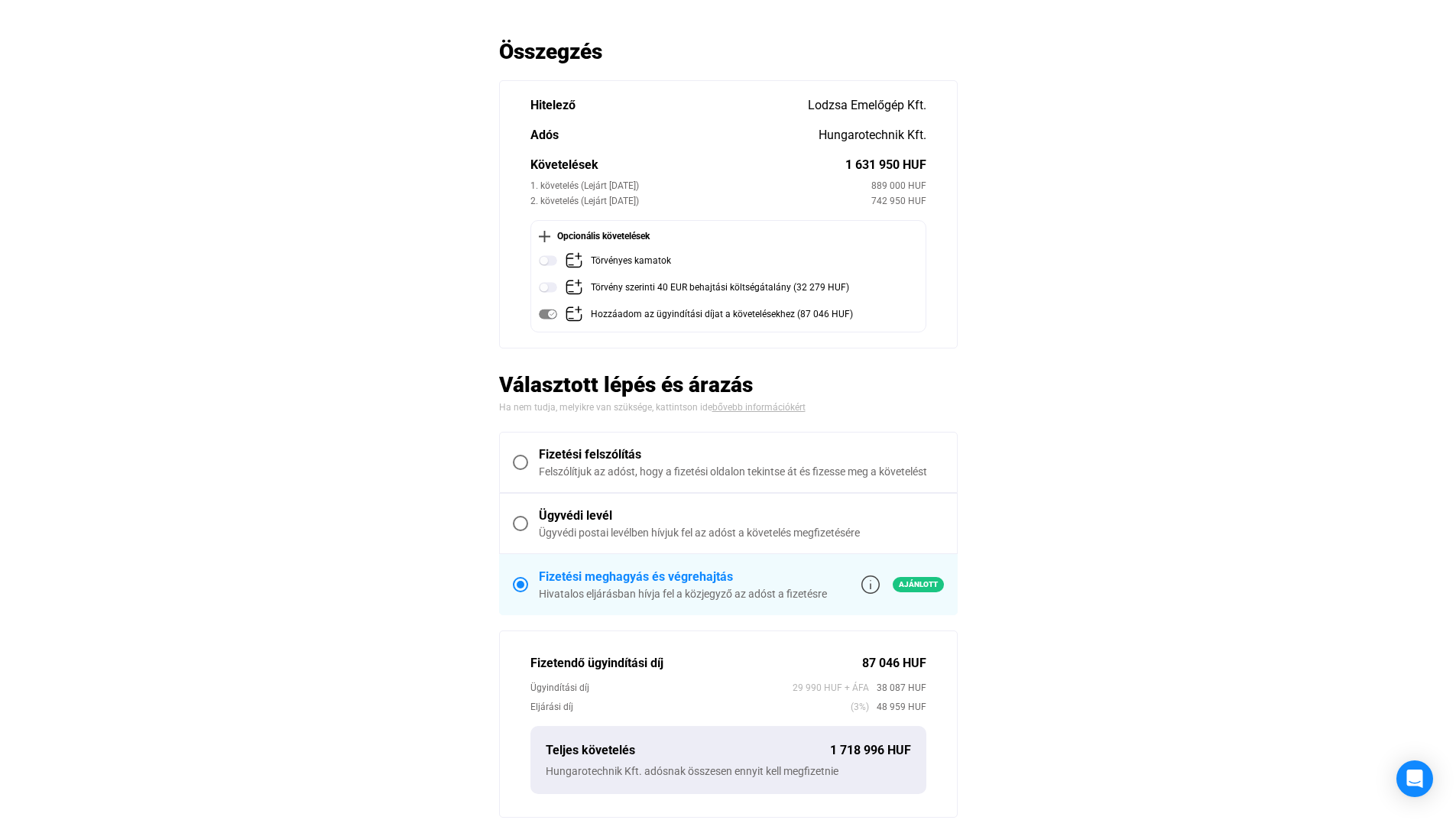
scroll to position [153, 0]
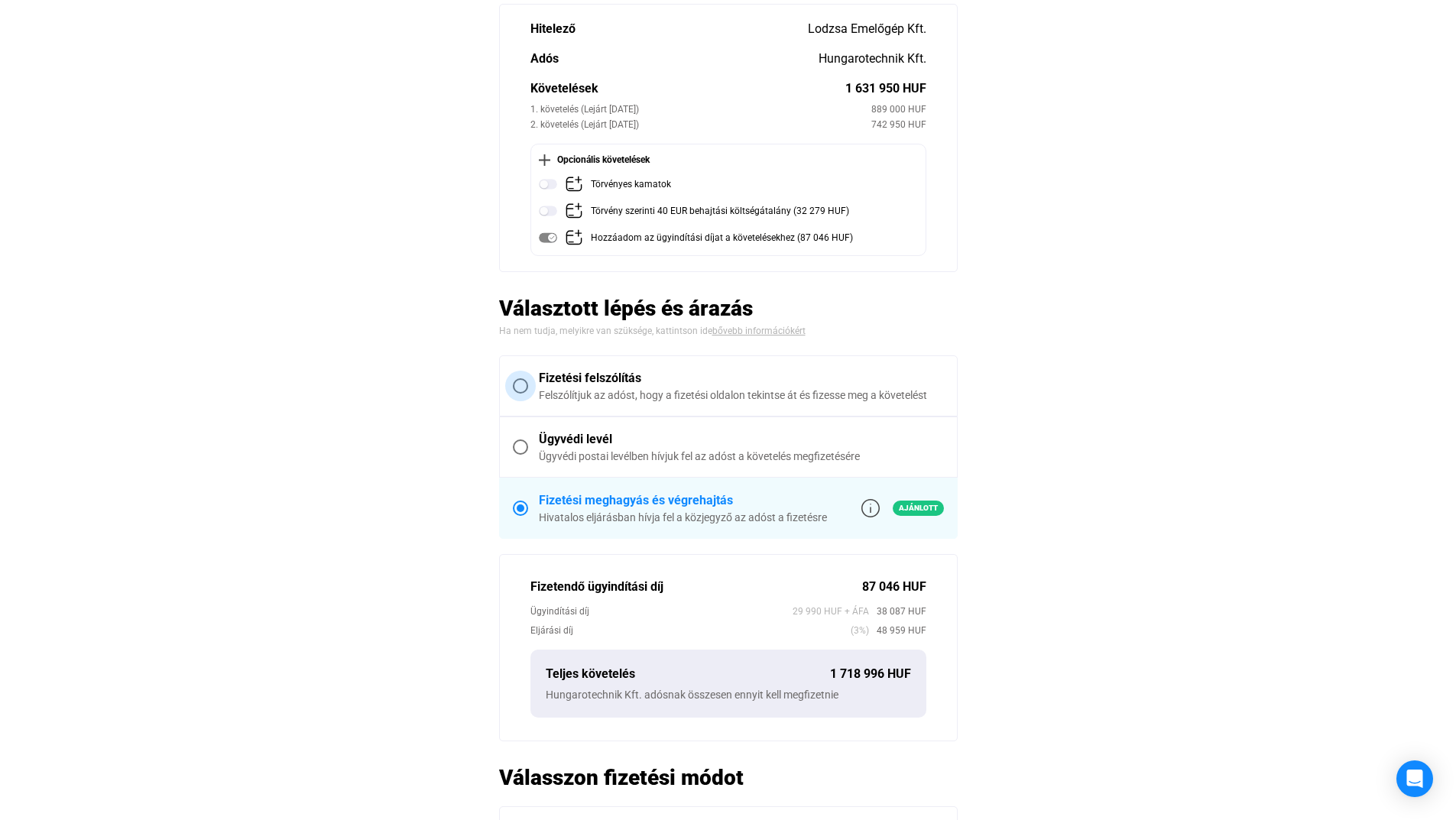
click at [630, 390] on div "Felszólítjuk az adóst, hogy a fizetési oldalon tekintse át és fizesse meg a köv…" at bounding box center [741, 395] width 405 height 15
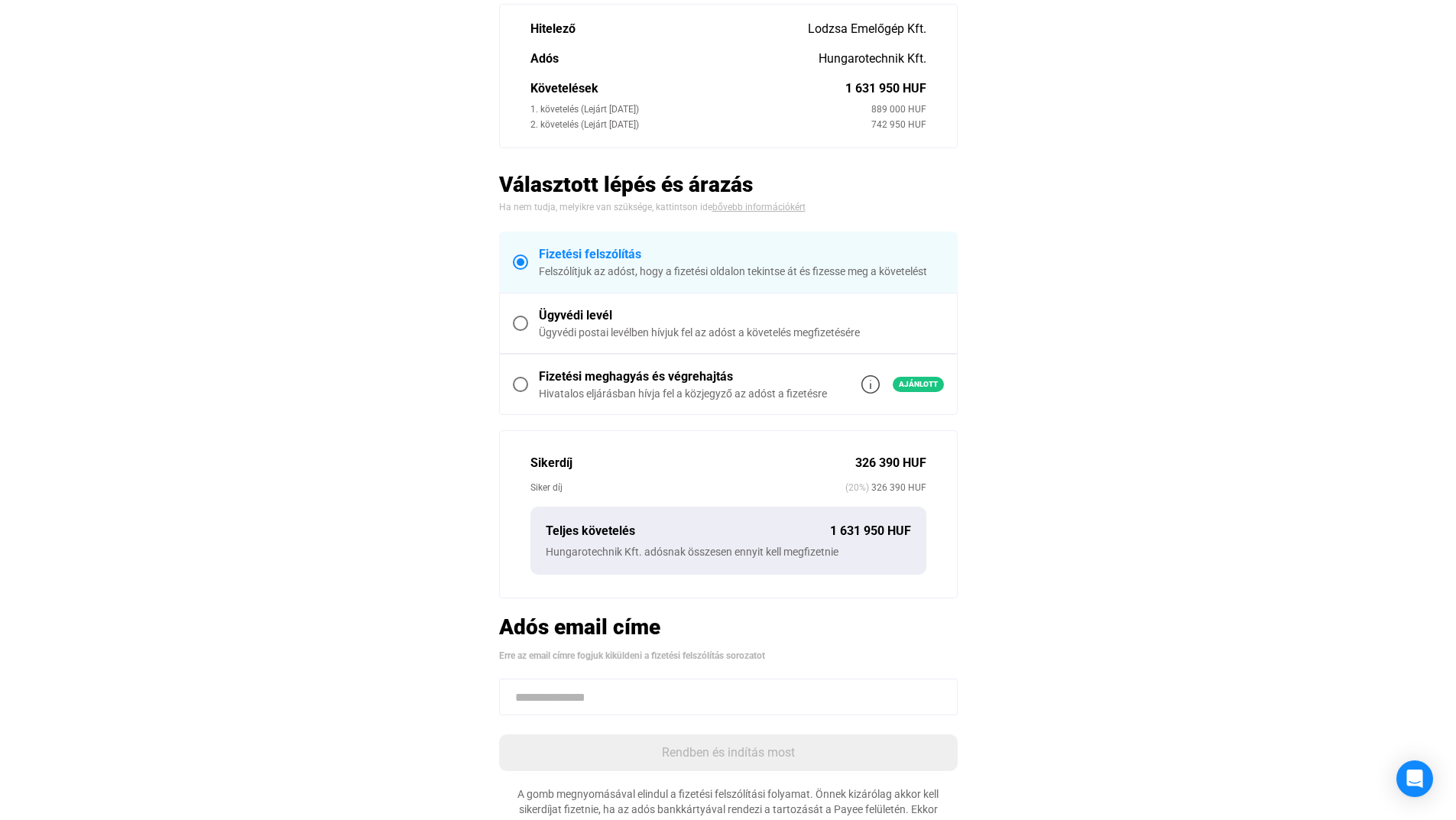
click at [767, 326] on div "Ügyvédi postai levélben hívjuk fel az adóst a követelés megfizetésére" at bounding box center [741, 332] width 405 height 15
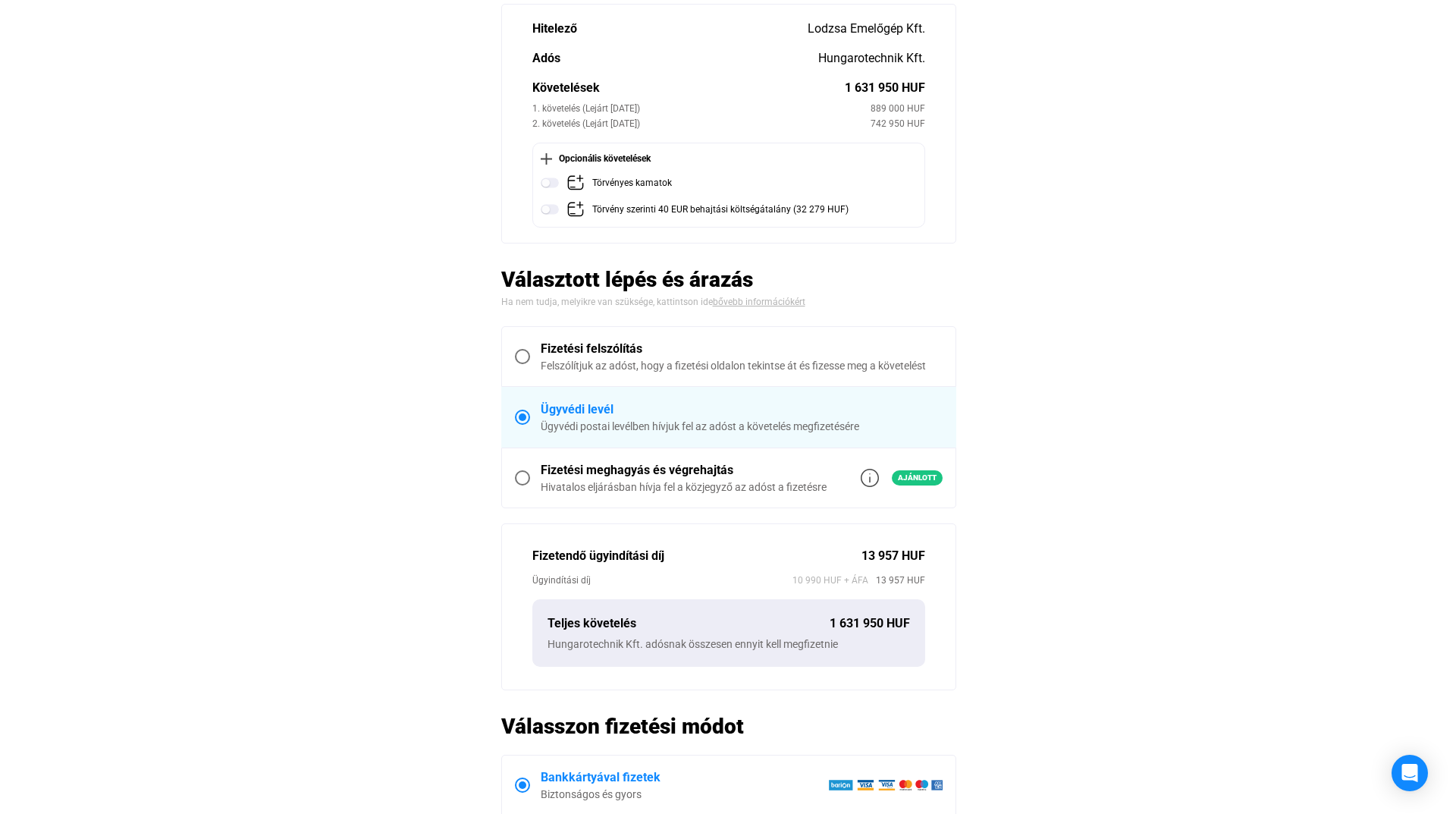
scroll to position [0, 0]
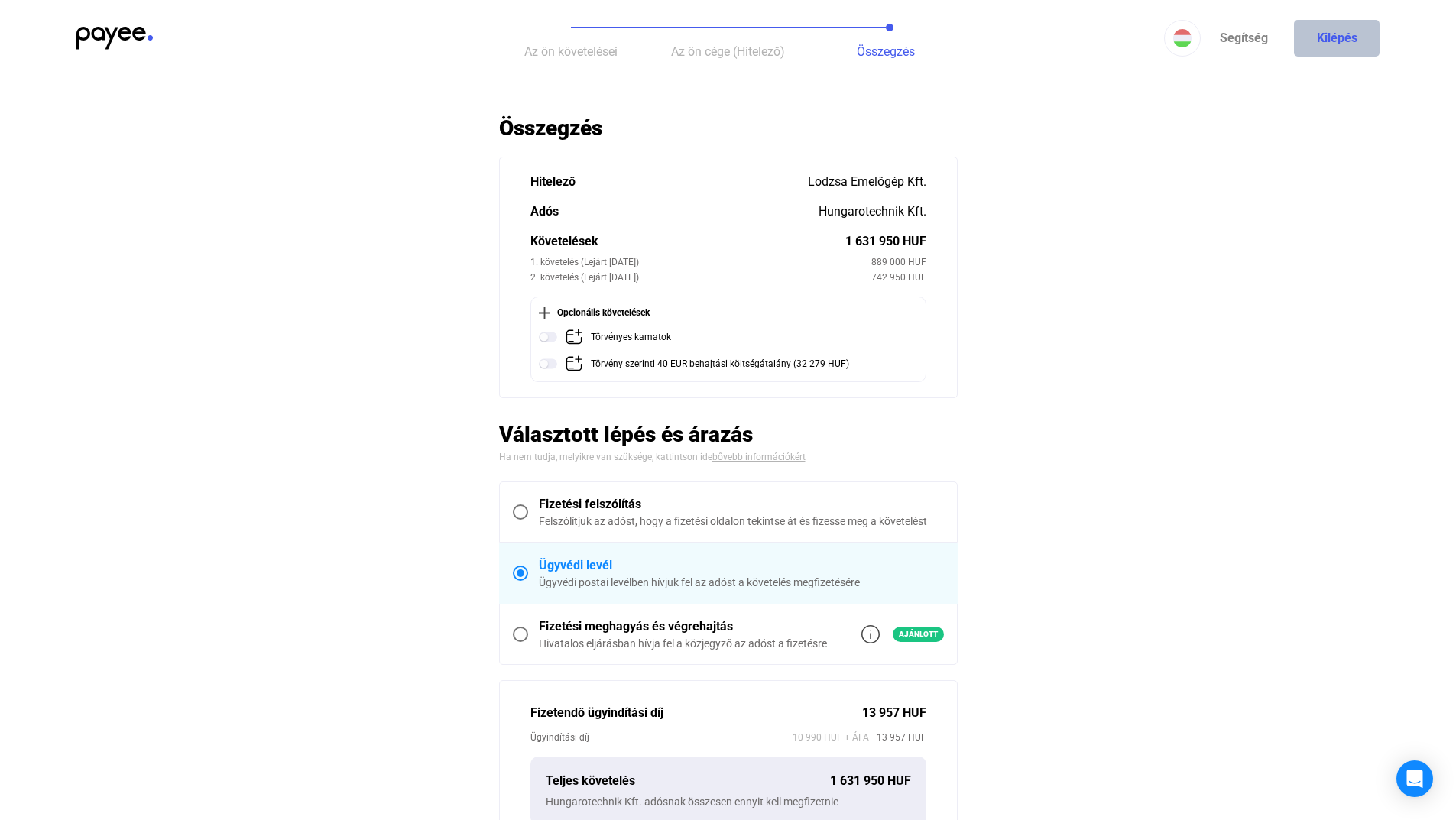
click at [1329, 42] on button "Kilépés" at bounding box center [1336, 38] width 86 height 37
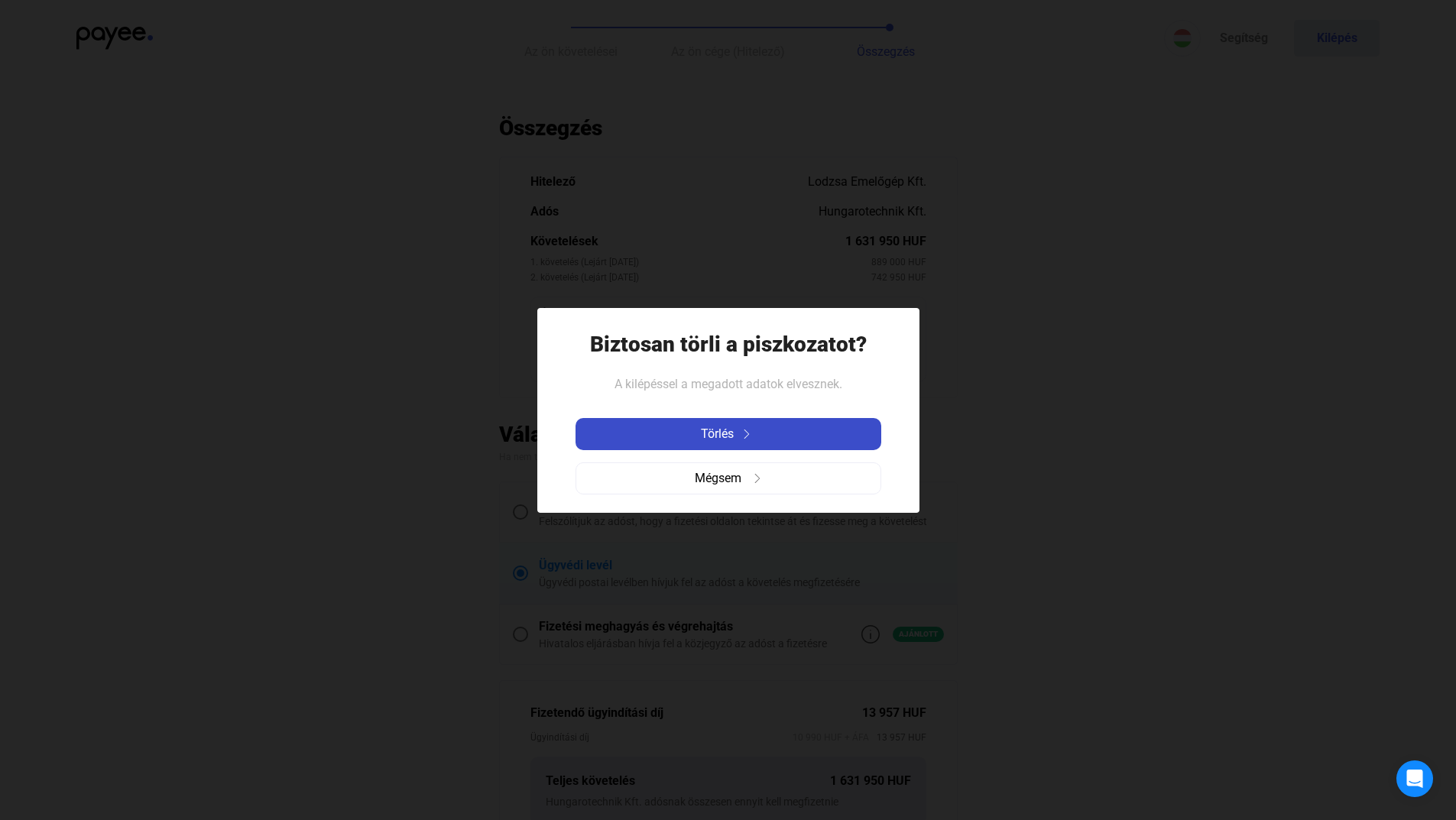
click at [740, 441] on div "Törlés" at bounding box center [728, 433] width 296 height 18
